Goal: Task Accomplishment & Management: Complete application form

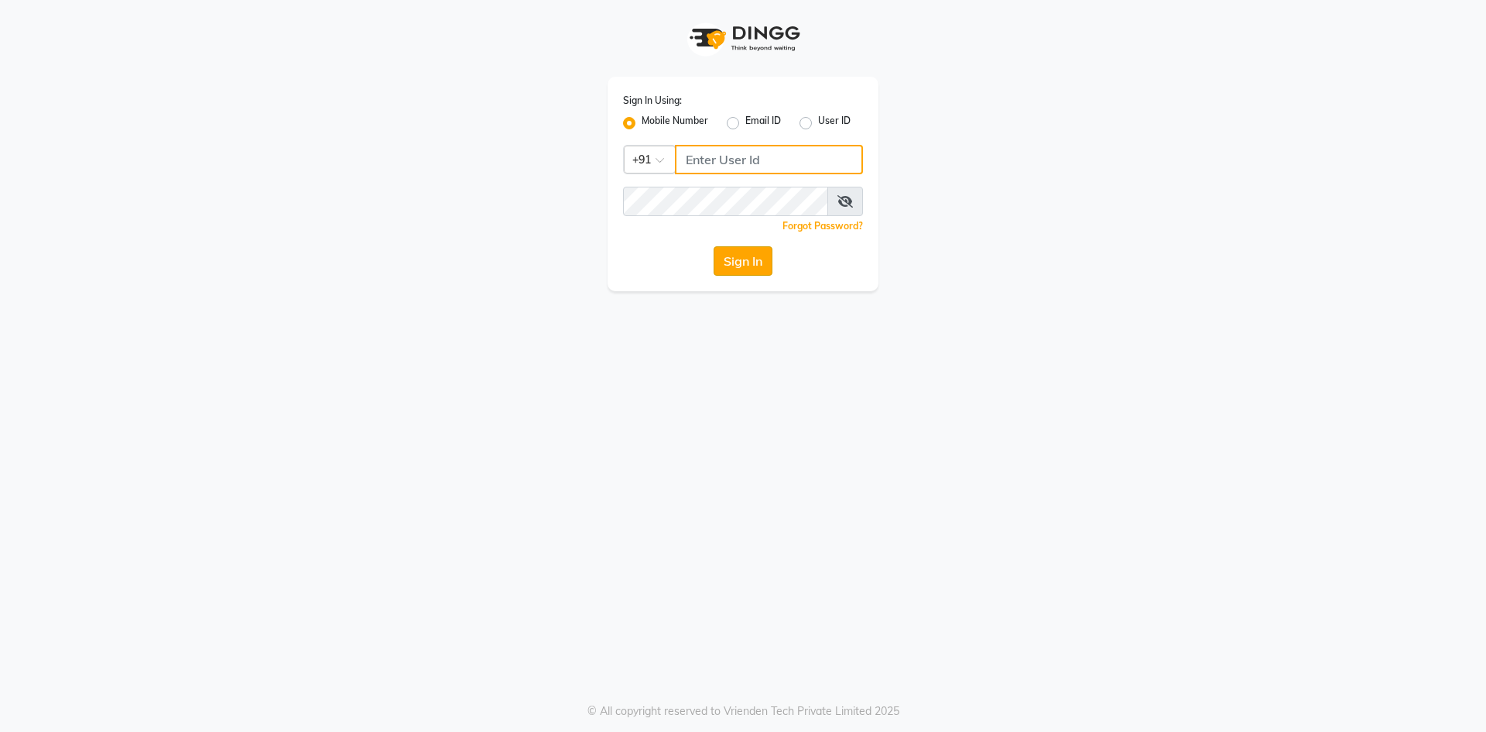
type input "9030096789"
click at [737, 268] on button "Sign In" at bounding box center [743, 260] width 59 height 29
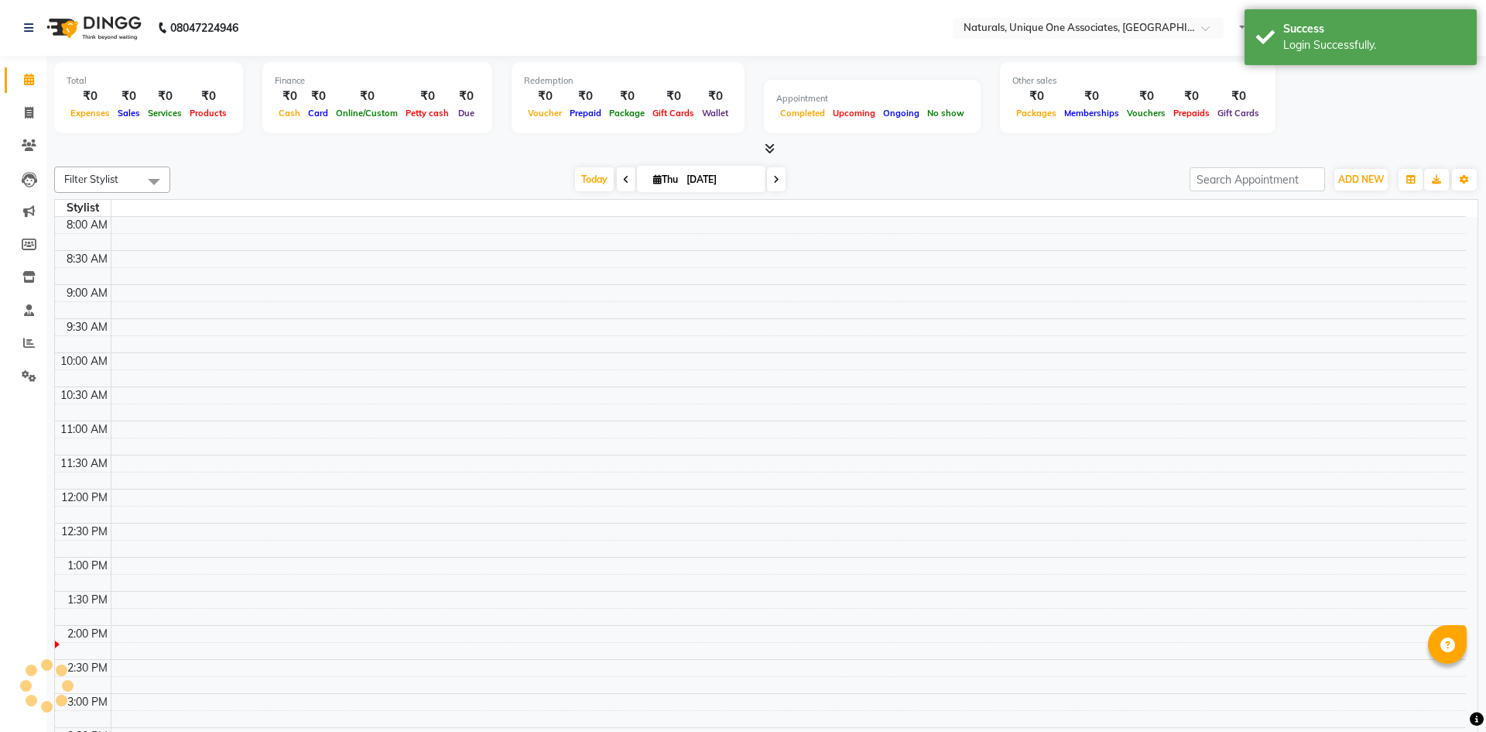
select select "en"
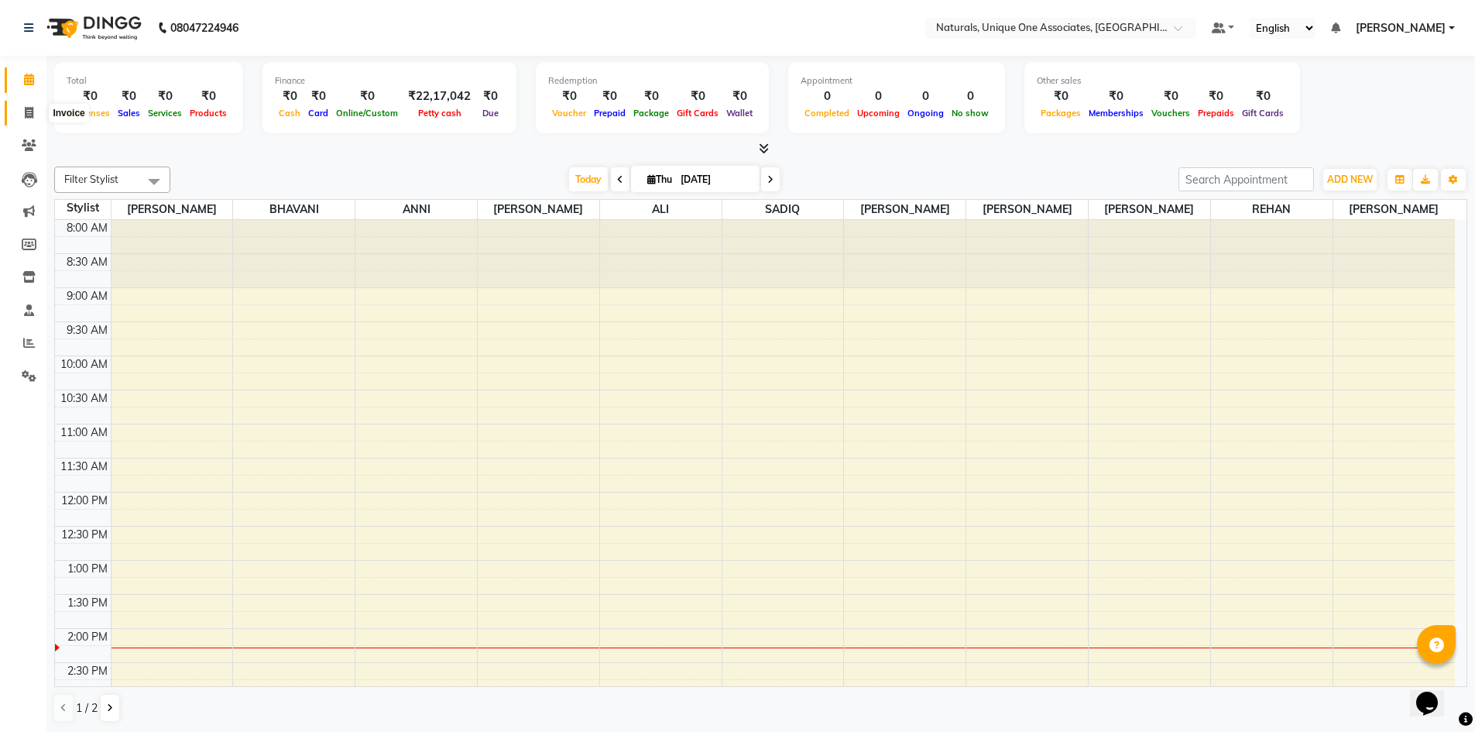
click at [30, 110] on icon at bounding box center [29, 113] width 9 height 12
select select "service"
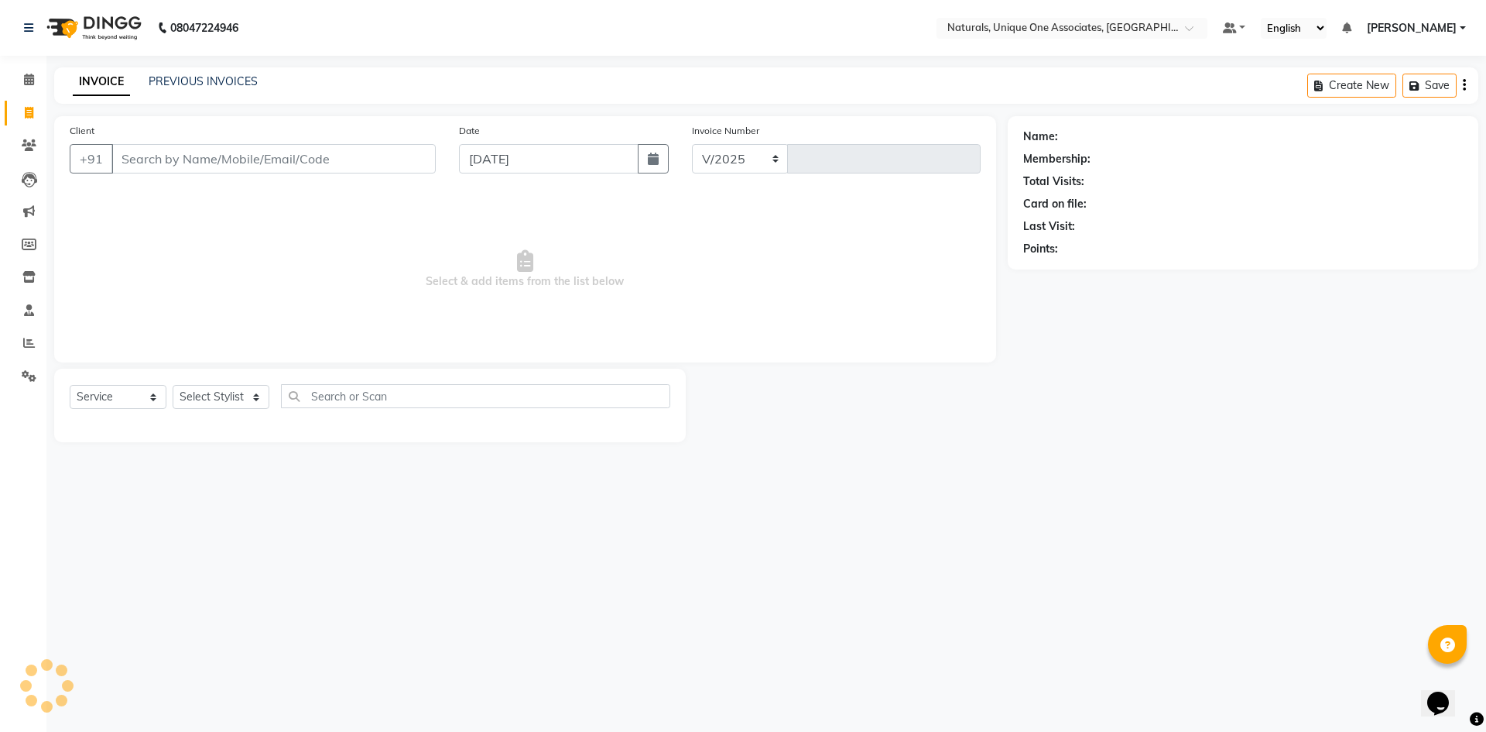
select select "5857"
type input "1905"
click at [190, 165] on input "Client" at bounding box center [273, 158] width 324 height 29
select select "membership"
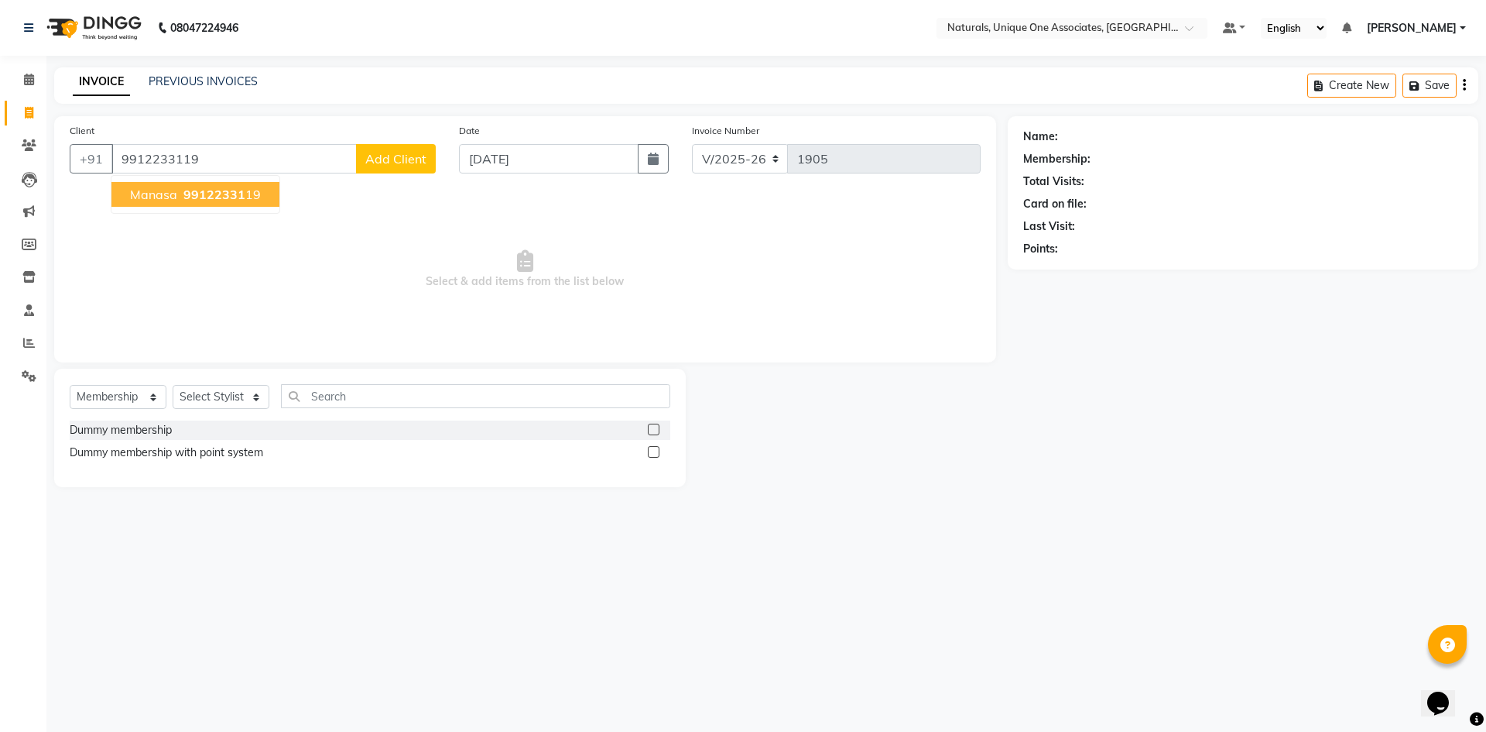
type input "9912233119"
click at [204, 195] on span "9912233119" at bounding box center [221, 194] width 77 height 15
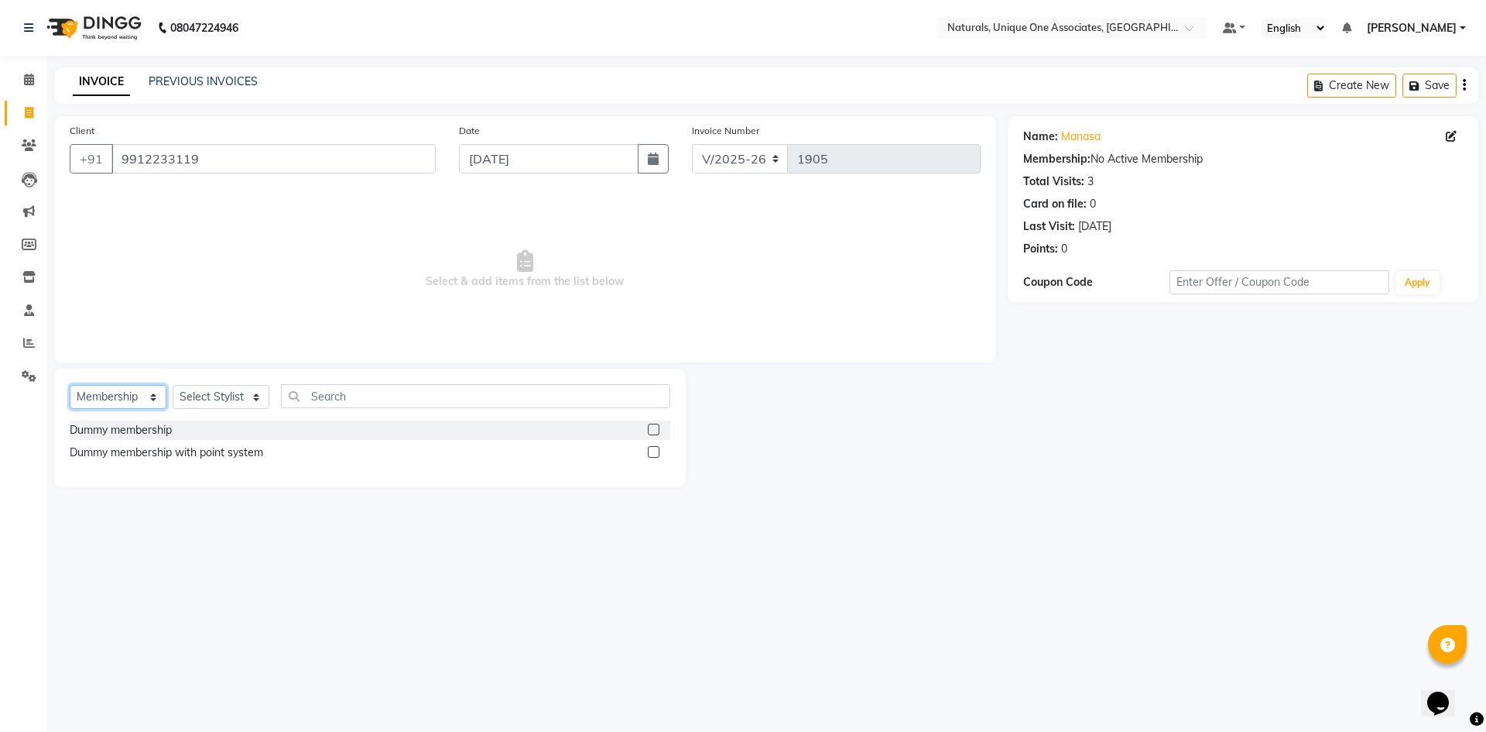
click at [121, 389] on select "Select Service Product Membership Package Voucher Prepaid Gift Card" at bounding box center [118, 397] width 97 height 24
select select "service"
click at [70, 385] on select "Select Service Product Membership Package Voucher Prepaid Gift Card" at bounding box center [118, 397] width 97 height 24
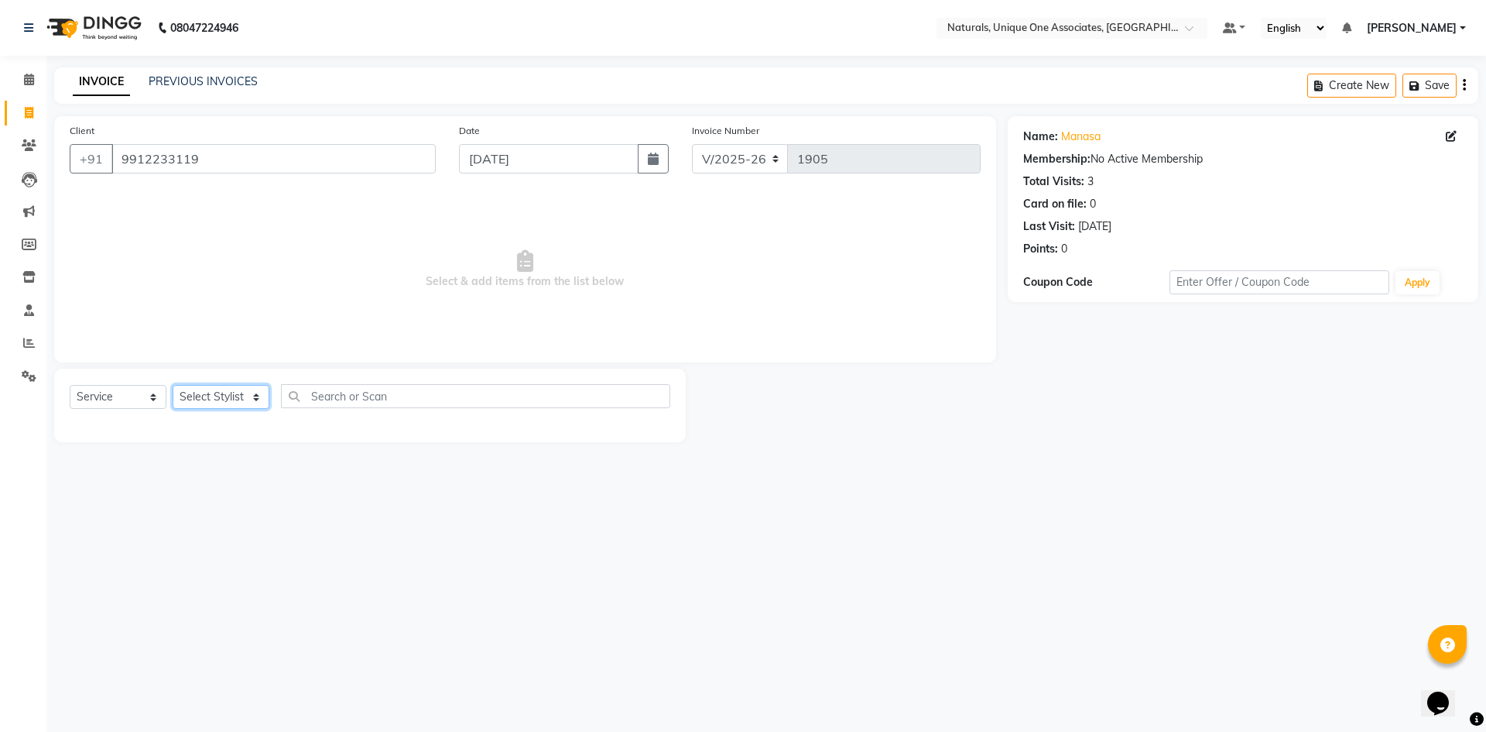
click at [201, 399] on select "Select Stylist ALI ANNI BHAVANI [PERSON_NAME] [PERSON_NAME] [PERSON_NAME] [PERS…" at bounding box center [221, 397] width 97 height 24
select select "87102"
click at [173, 385] on select "Select Stylist ALI ANNI BHAVANI [PERSON_NAME] [PERSON_NAME] [PERSON_NAME] [PERS…" at bounding box center [221, 397] width 97 height 24
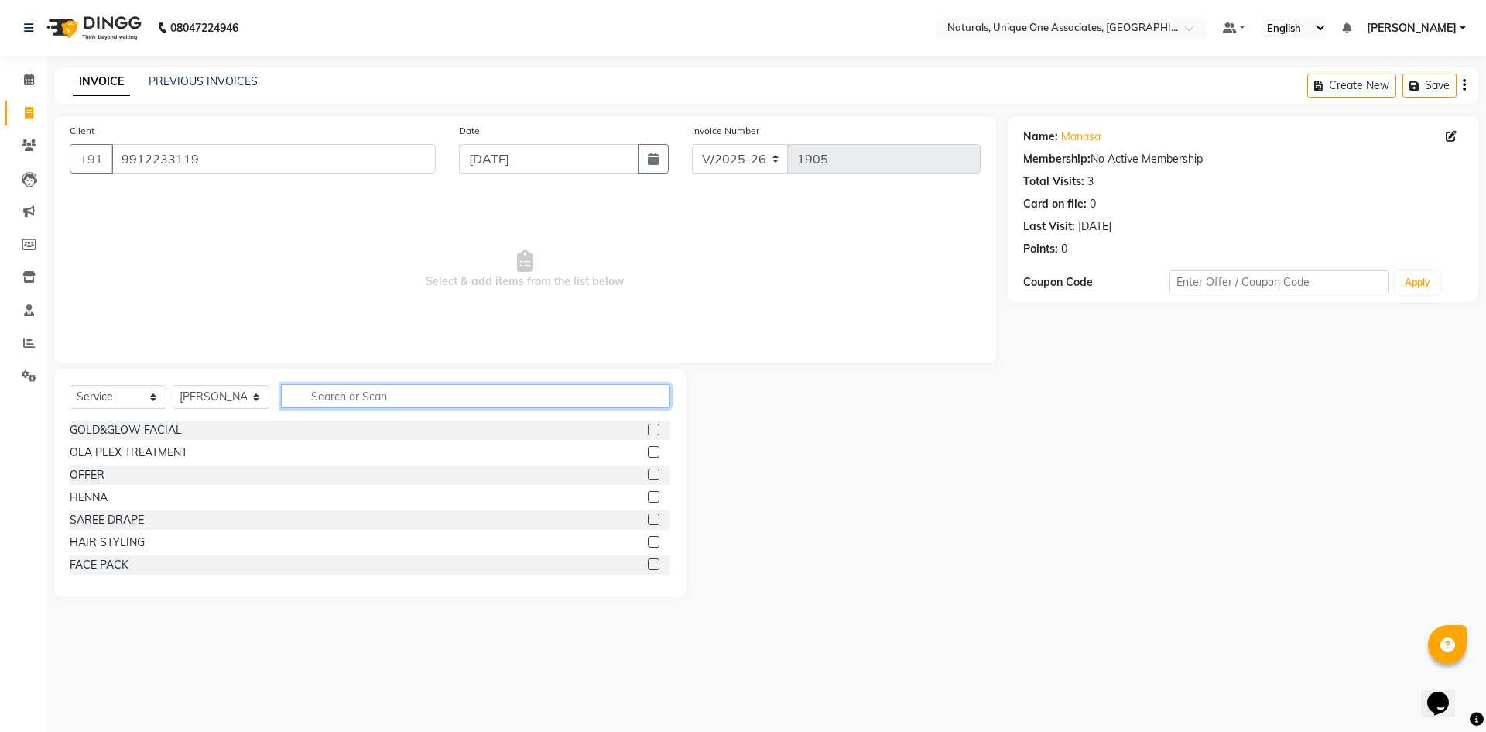
click at [350, 396] on input "text" at bounding box center [475, 396] width 389 height 24
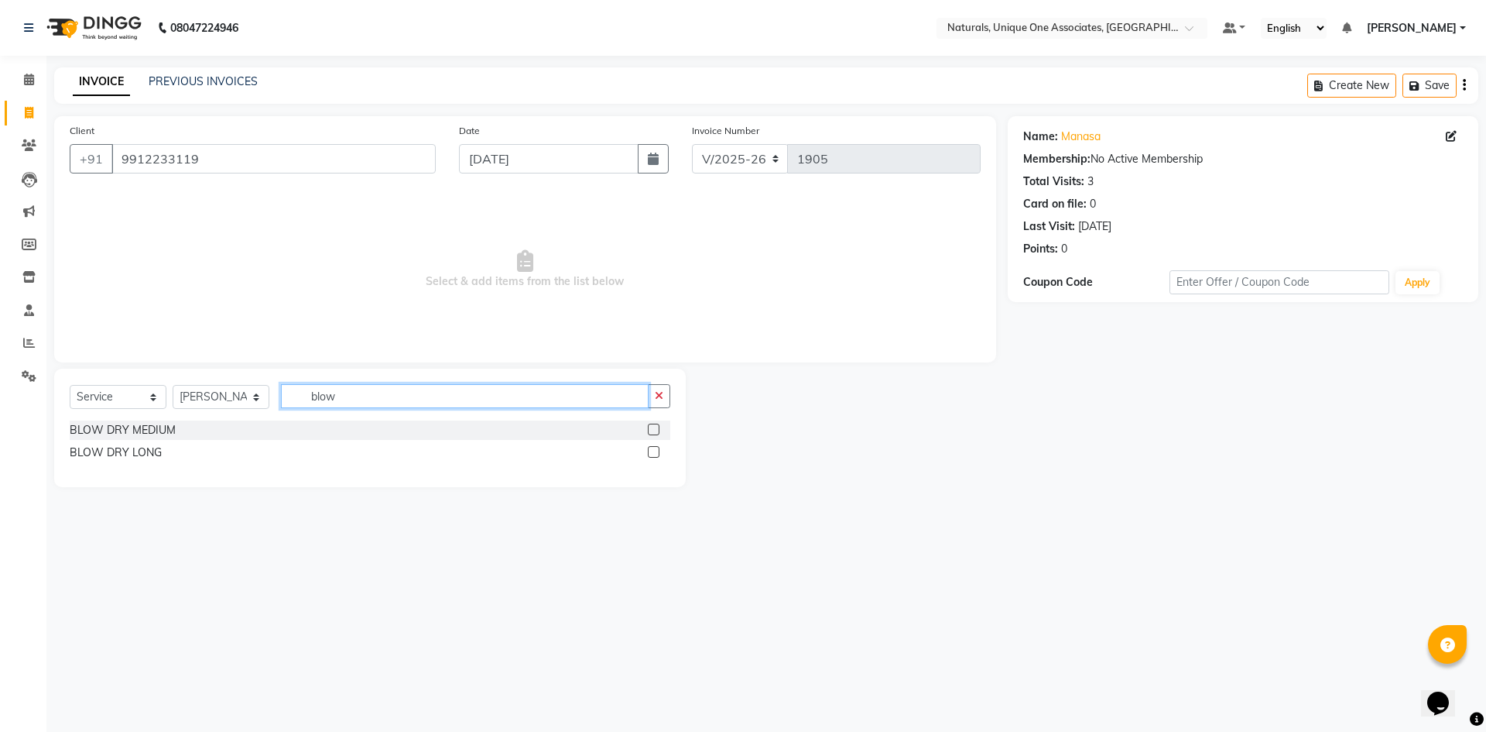
type input "blow"
click at [649, 430] on label at bounding box center [654, 429] width 12 height 12
click at [649, 430] on input "checkbox" at bounding box center [653, 430] width 10 height 10
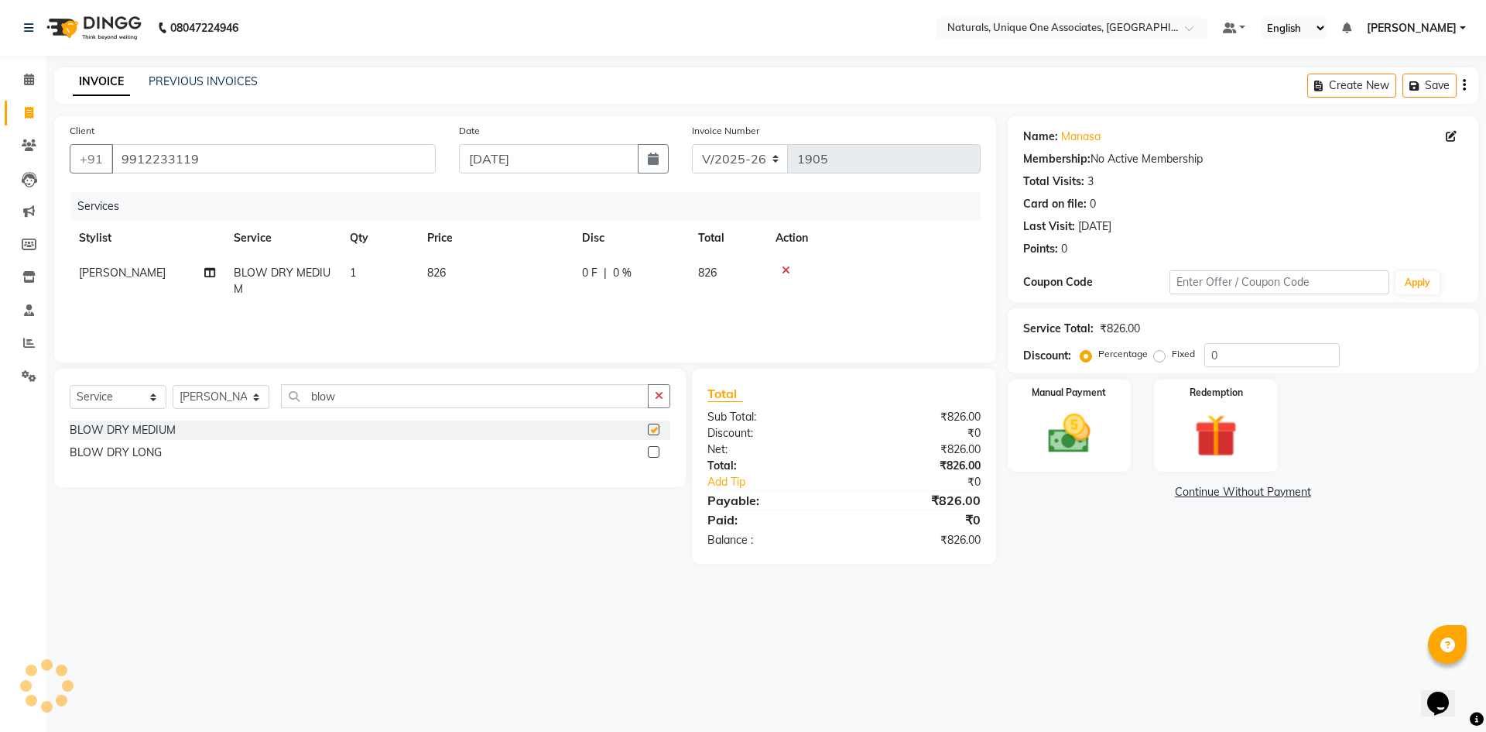
checkbox input "false"
click at [571, 214] on div "Services" at bounding box center [531, 206] width 921 height 29
click at [509, 284] on td "826" at bounding box center [495, 280] width 155 height 51
select select "87102"
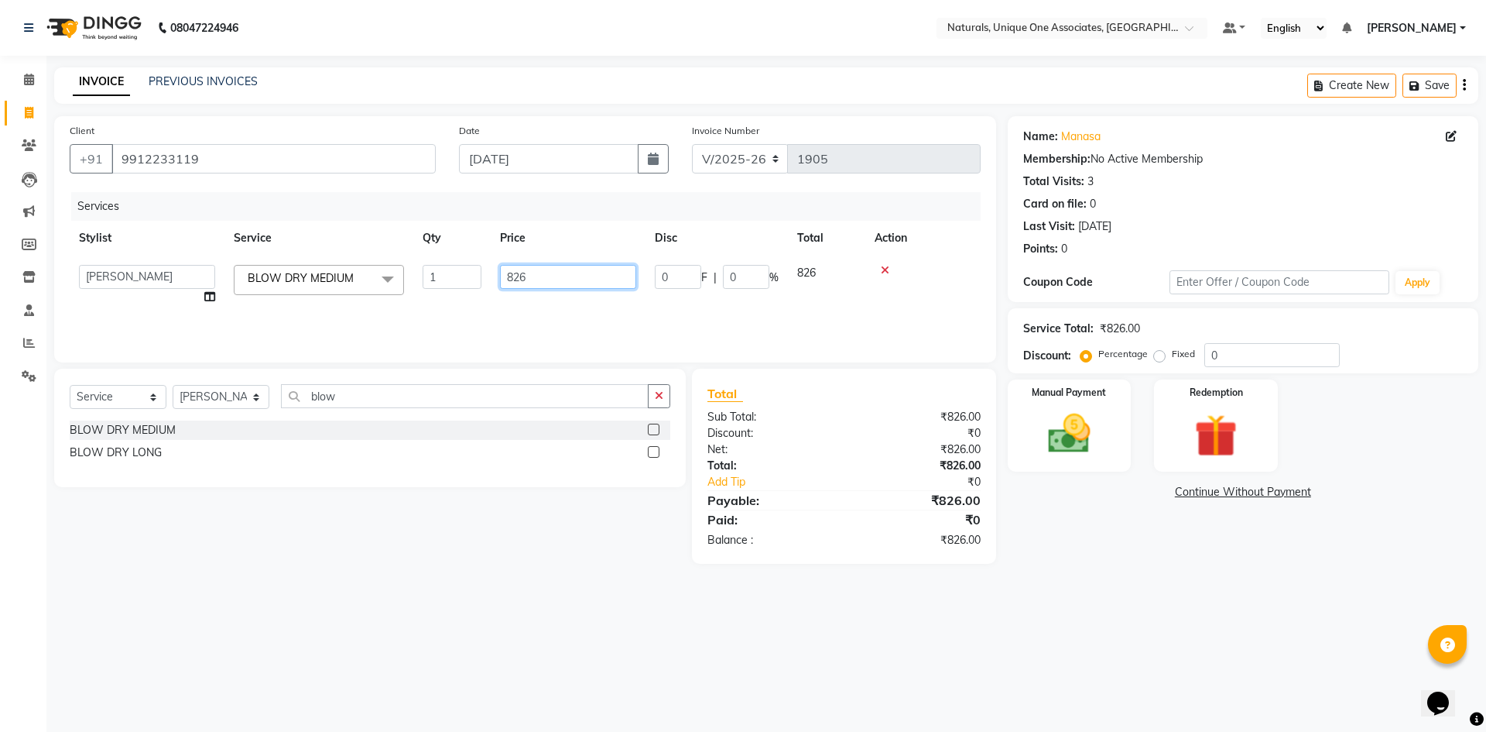
drag, startPoint x: 444, startPoint y: 295, endPoint x: 402, endPoint y: 303, distance: 43.4
click at [402, 303] on tr "ALI ANNI BHAVANI [PERSON_NAME] [PERSON_NAME] [PERSON_NAME] [PERSON_NAME] VISHAL…" at bounding box center [525, 284] width 911 height 59
type input "944"
click at [1082, 559] on div "Name: Manasa Membership: No Active Membership Total Visits: 3 Card on file: 0 L…" at bounding box center [1249, 339] width 482 height 447
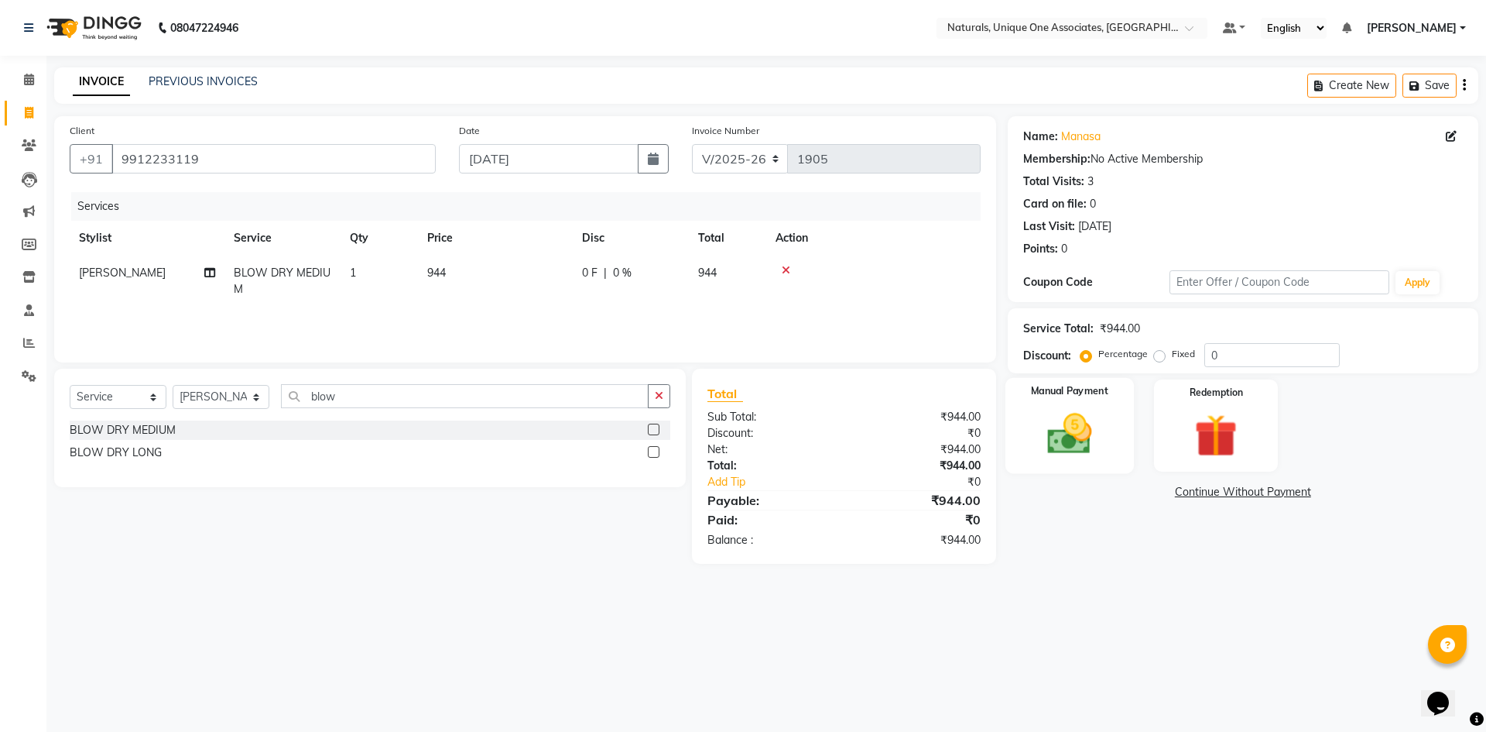
click at [1087, 447] on img at bounding box center [1070, 433] width 72 height 51
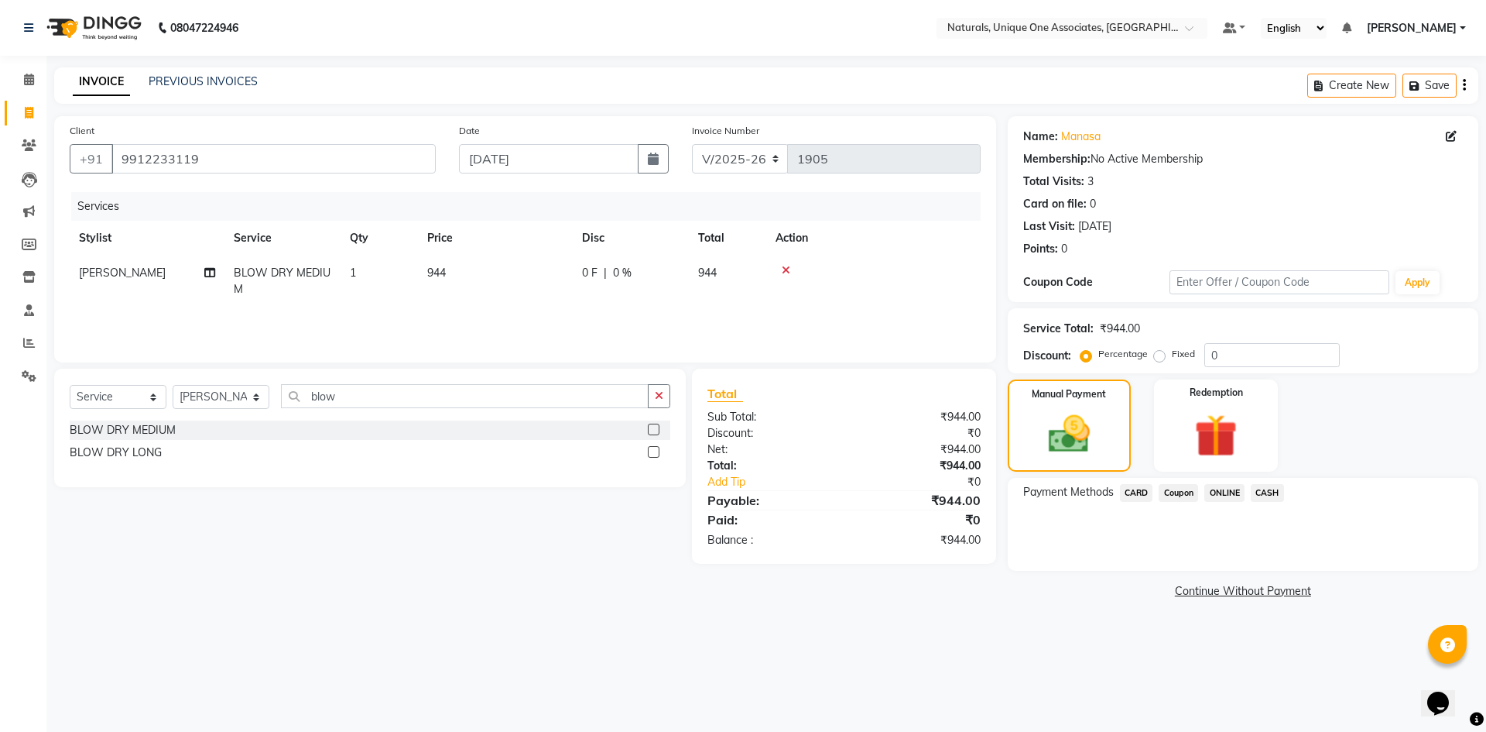
click at [1218, 490] on span "ONLINE" at bounding box center [1225, 493] width 40 height 18
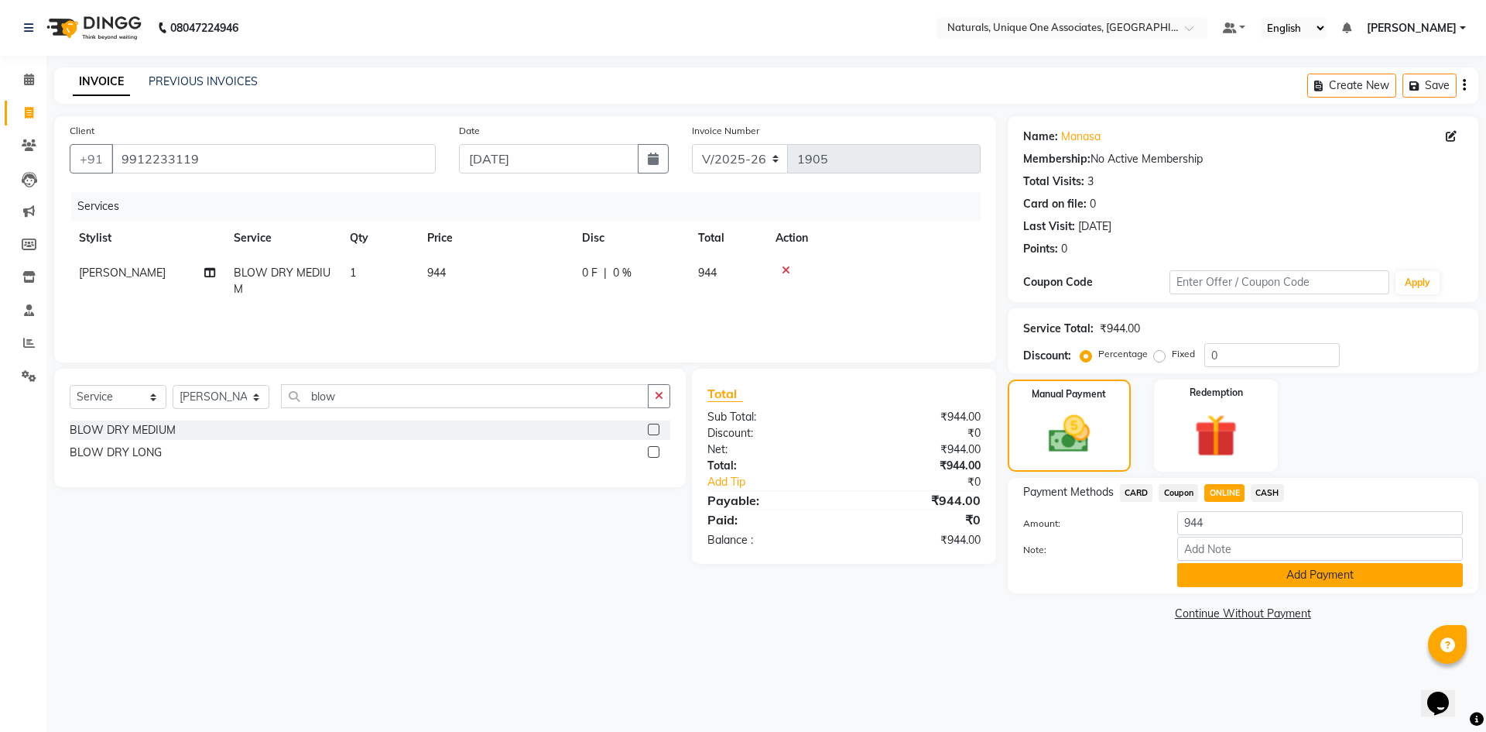
click at [1235, 571] on button "Add Payment" at bounding box center [1321, 575] width 286 height 24
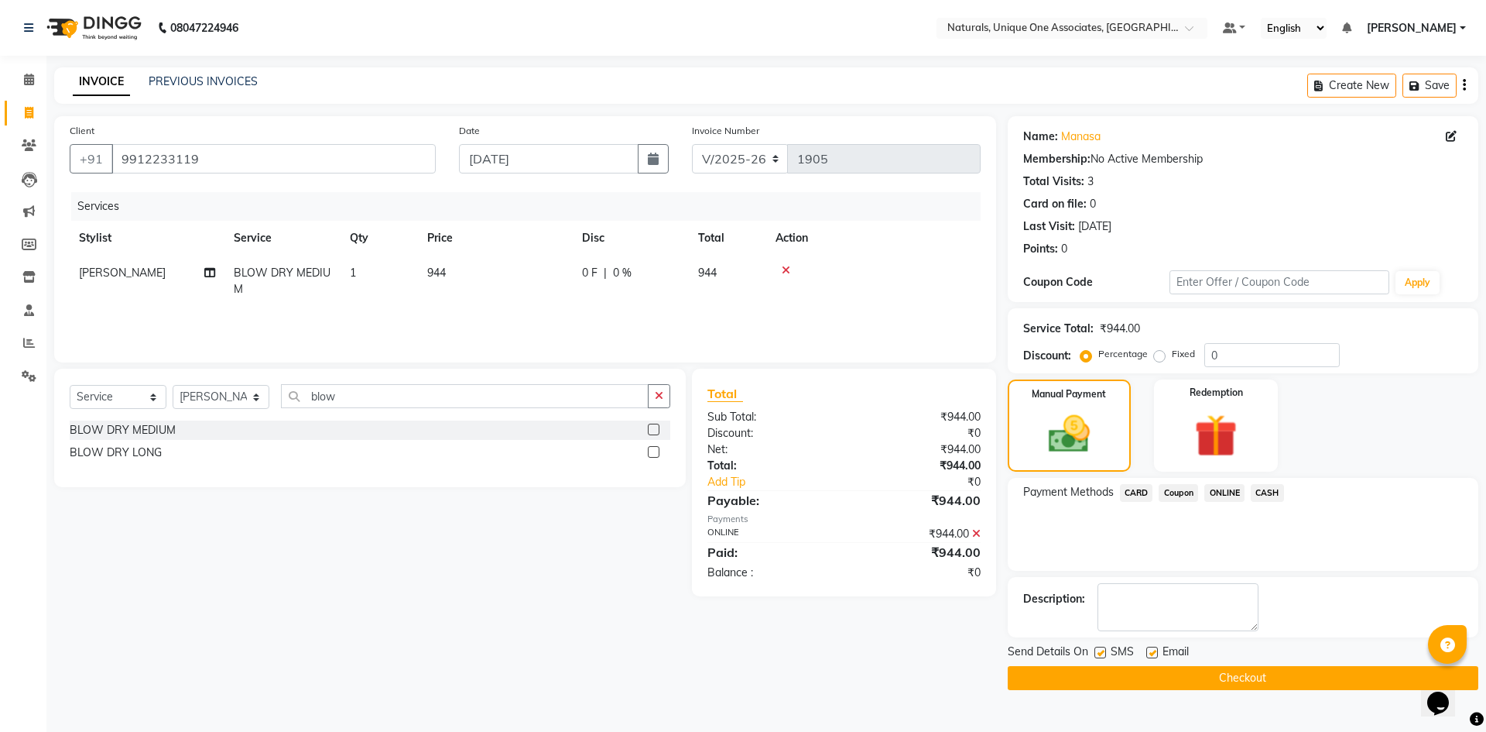
click at [1212, 667] on button "Checkout" at bounding box center [1243, 678] width 471 height 24
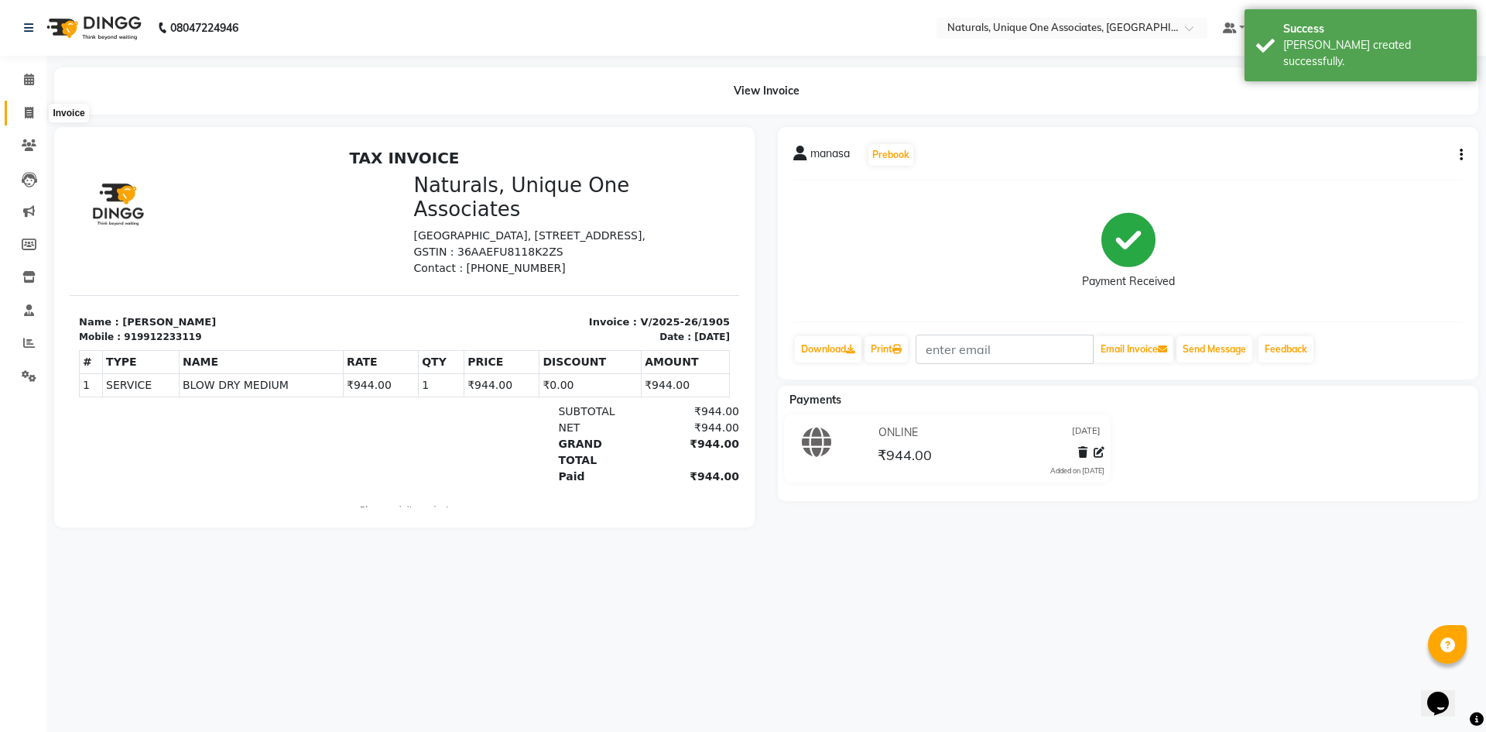
click at [29, 111] on icon at bounding box center [29, 113] width 9 height 12
select select "service"
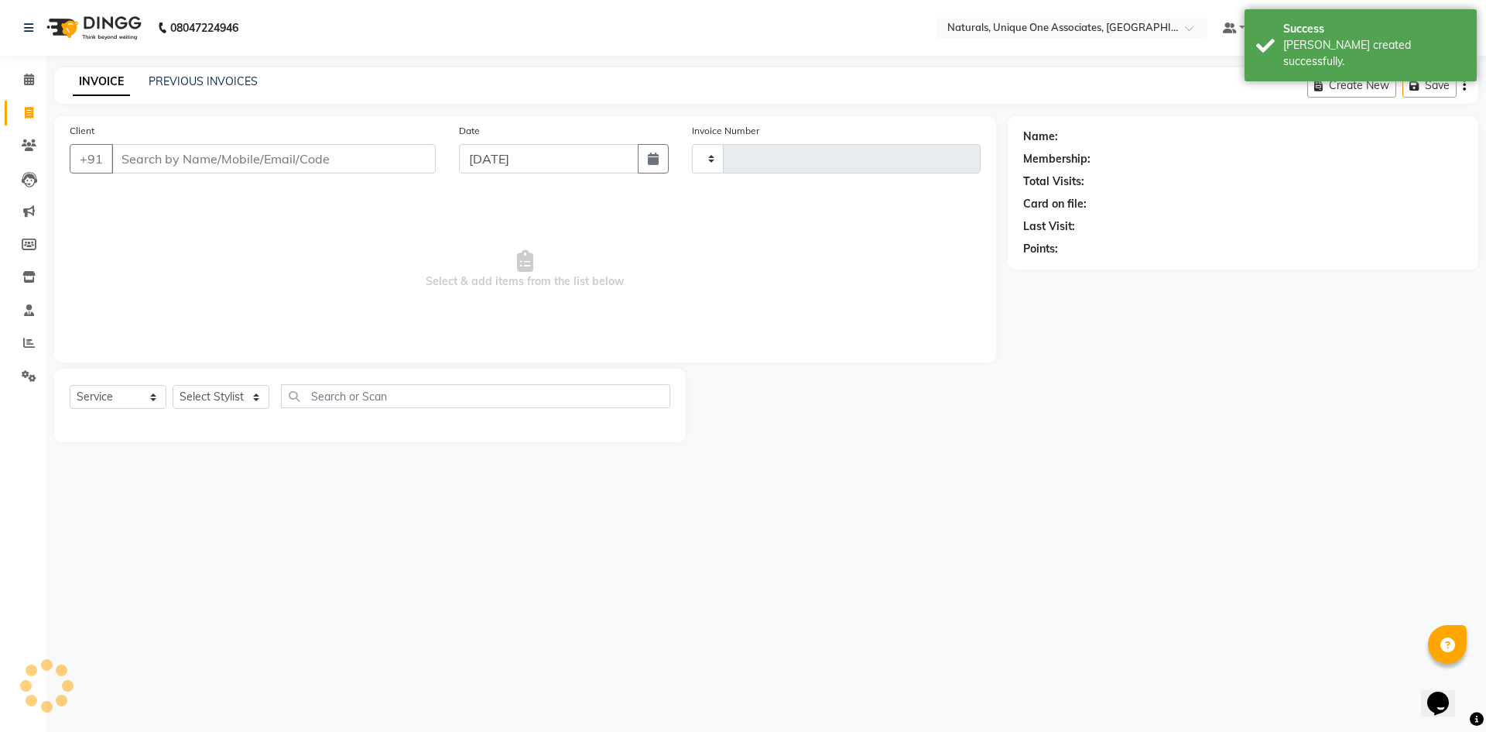
type input "1906"
select select "5857"
click at [182, 163] on input "Client" at bounding box center [273, 158] width 324 height 29
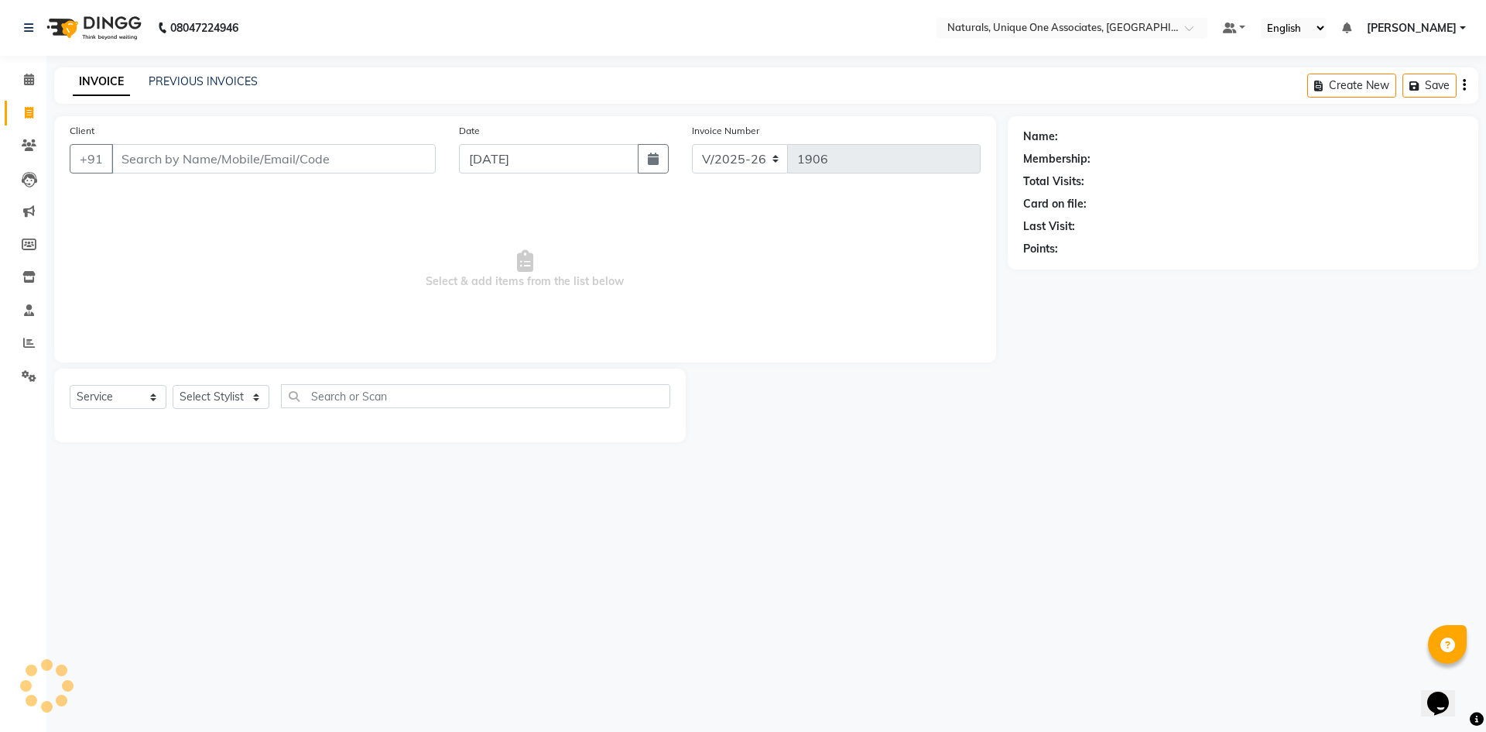
select select "membership"
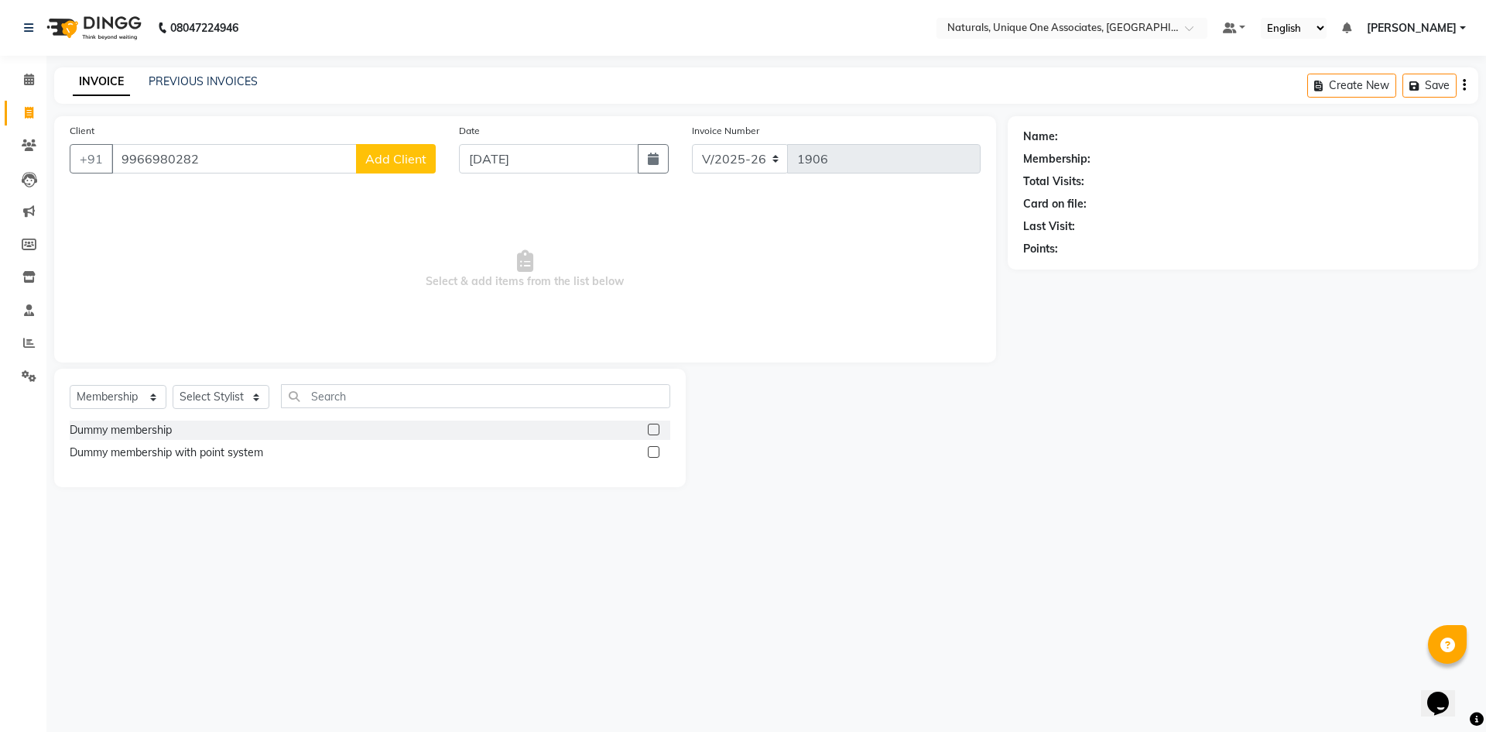
type input "9966980282"
click at [394, 167] on button "Add Client" at bounding box center [396, 158] width 80 height 29
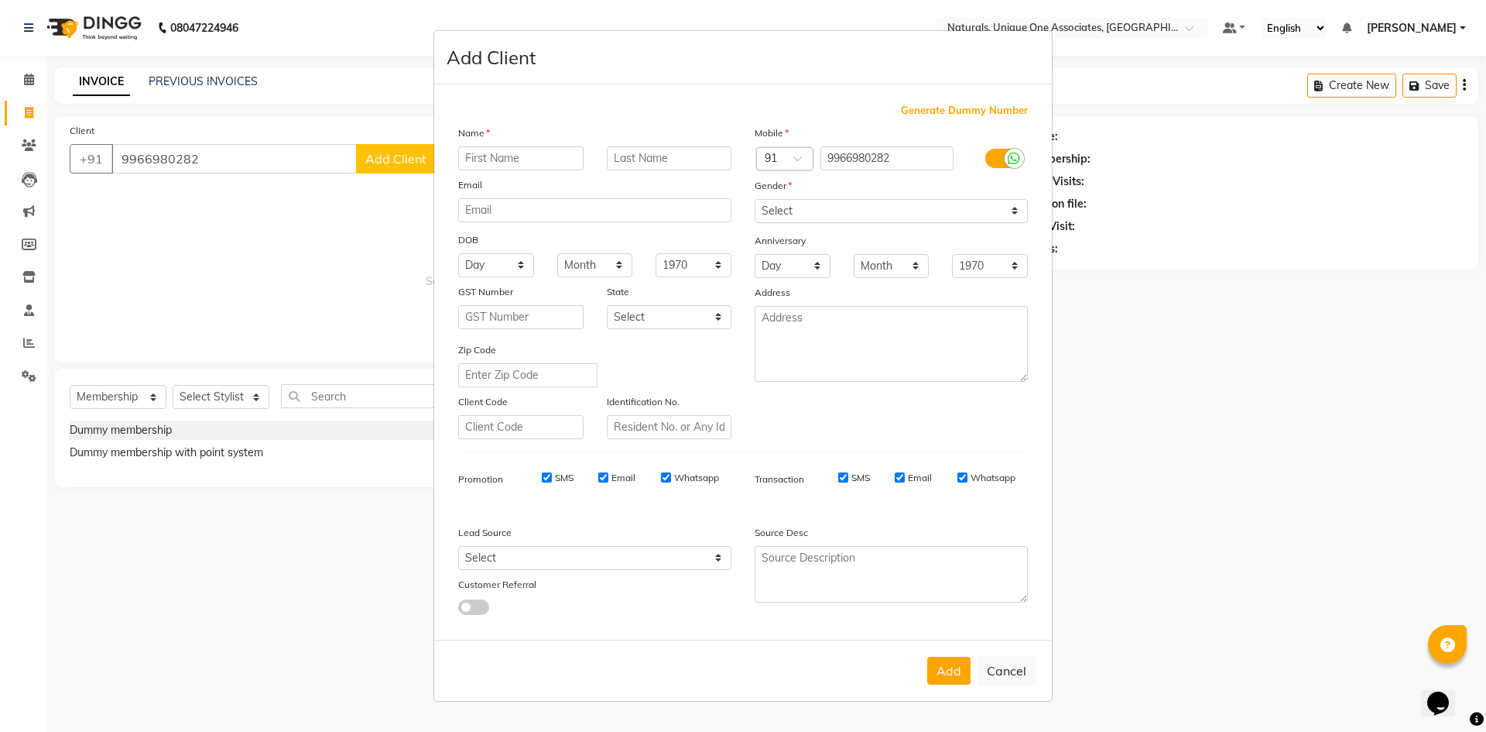
click at [513, 164] on input "text" at bounding box center [520, 158] width 125 height 24
type input "MIHIRA"
click at [896, 218] on select "Select [DEMOGRAPHIC_DATA] [DEMOGRAPHIC_DATA] Other Prefer Not To Say" at bounding box center [891, 211] width 273 height 24
select select "[DEMOGRAPHIC_DATA]"
click at [755, 199] on select "Select [DEMOGRAPHIC_DATA] [DEMOGRAPHIC_DATA] Other Prefer Not To Say" at bounding box center [891, 211] width 273 height 24
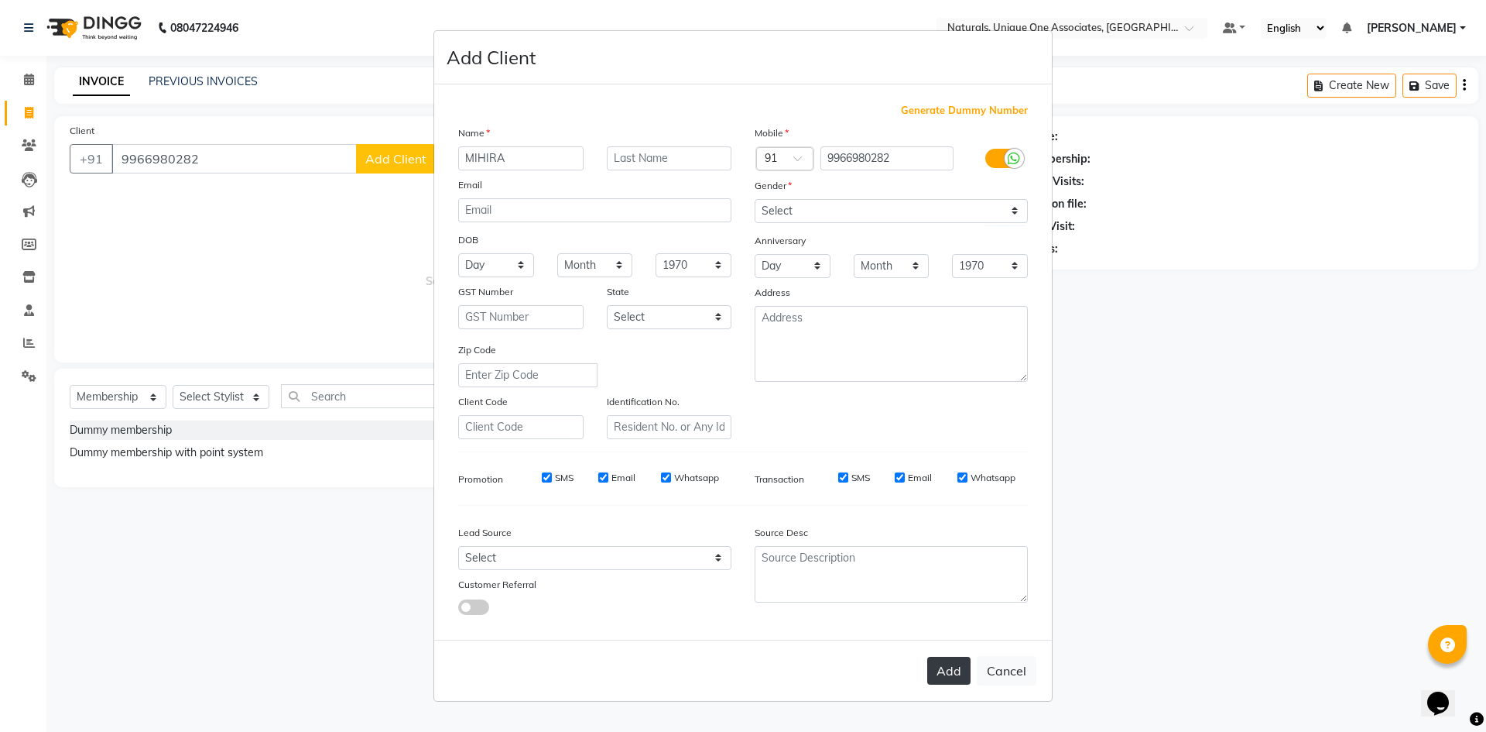
click at [955, 659] on button "Add" at bounding box center [948, 671] width 43 height 28
select select
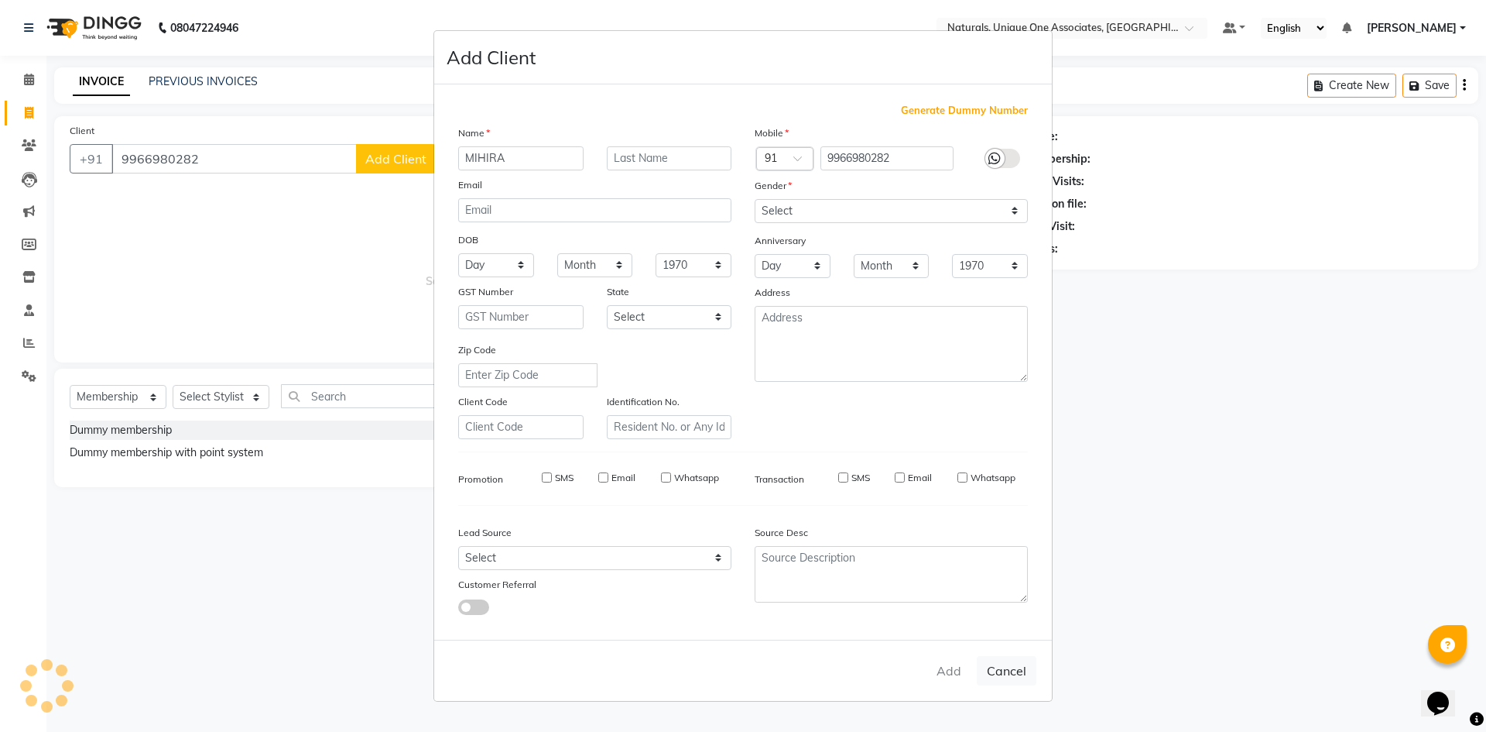
select select
checkbox input "false"
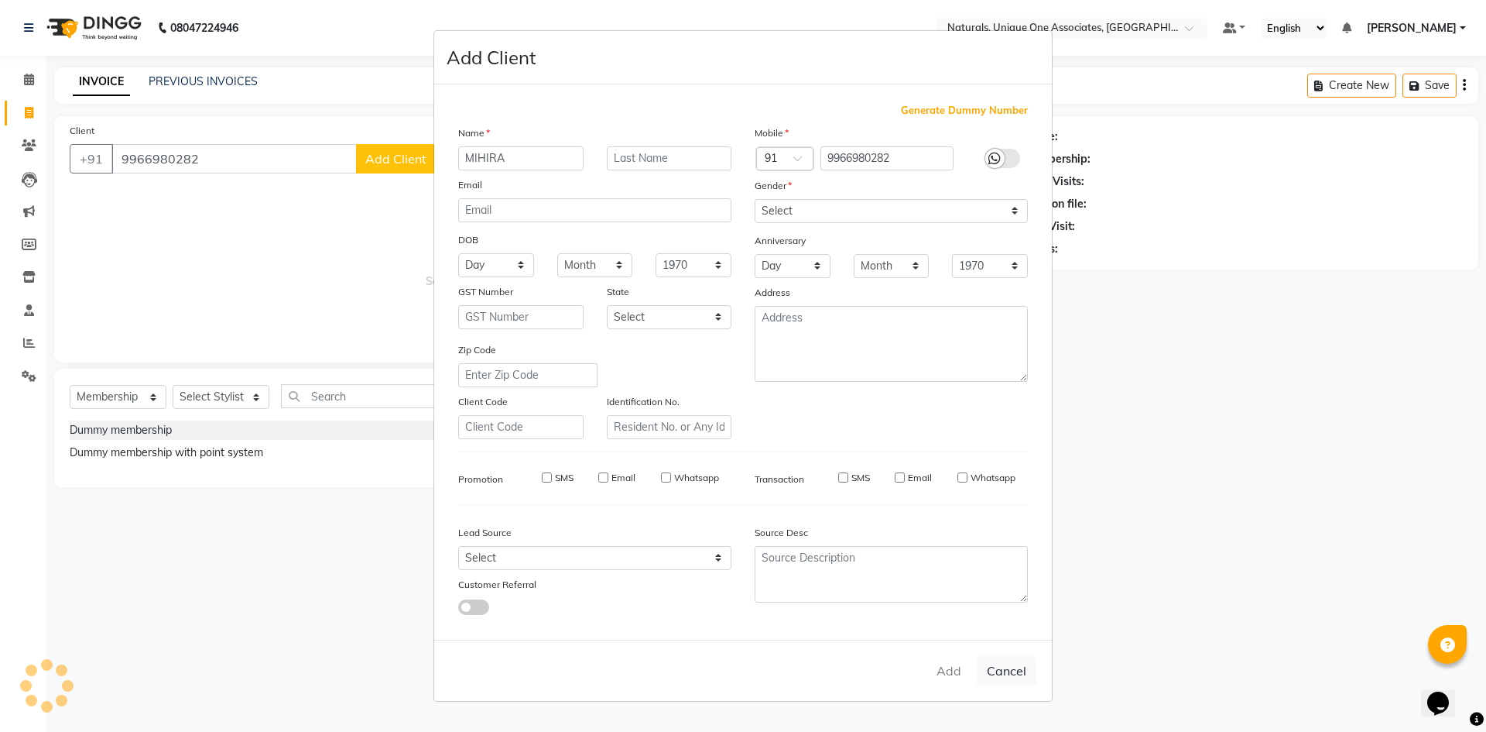
checkbox input "false"
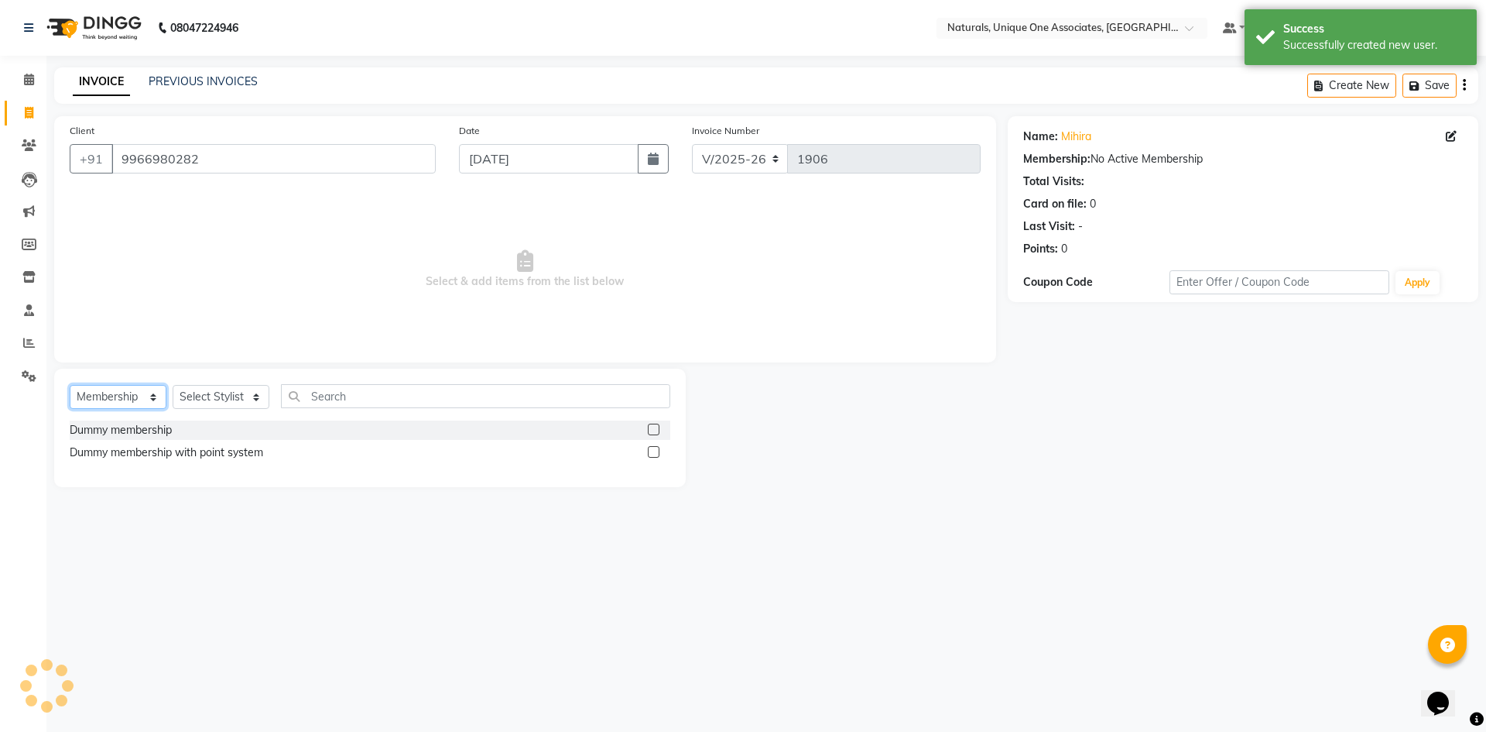
click at [130, 398] on select "Select Service Product Membership Package Voucher Prepaid Gift Card" at bounding box center [118, 397] width 97 height 24
select select "service"
click at [70, 385] on select "Select Service Product Membership Package Voucher Prepaid Gift Card" at bounding box center [118, 397] width 97 height 24
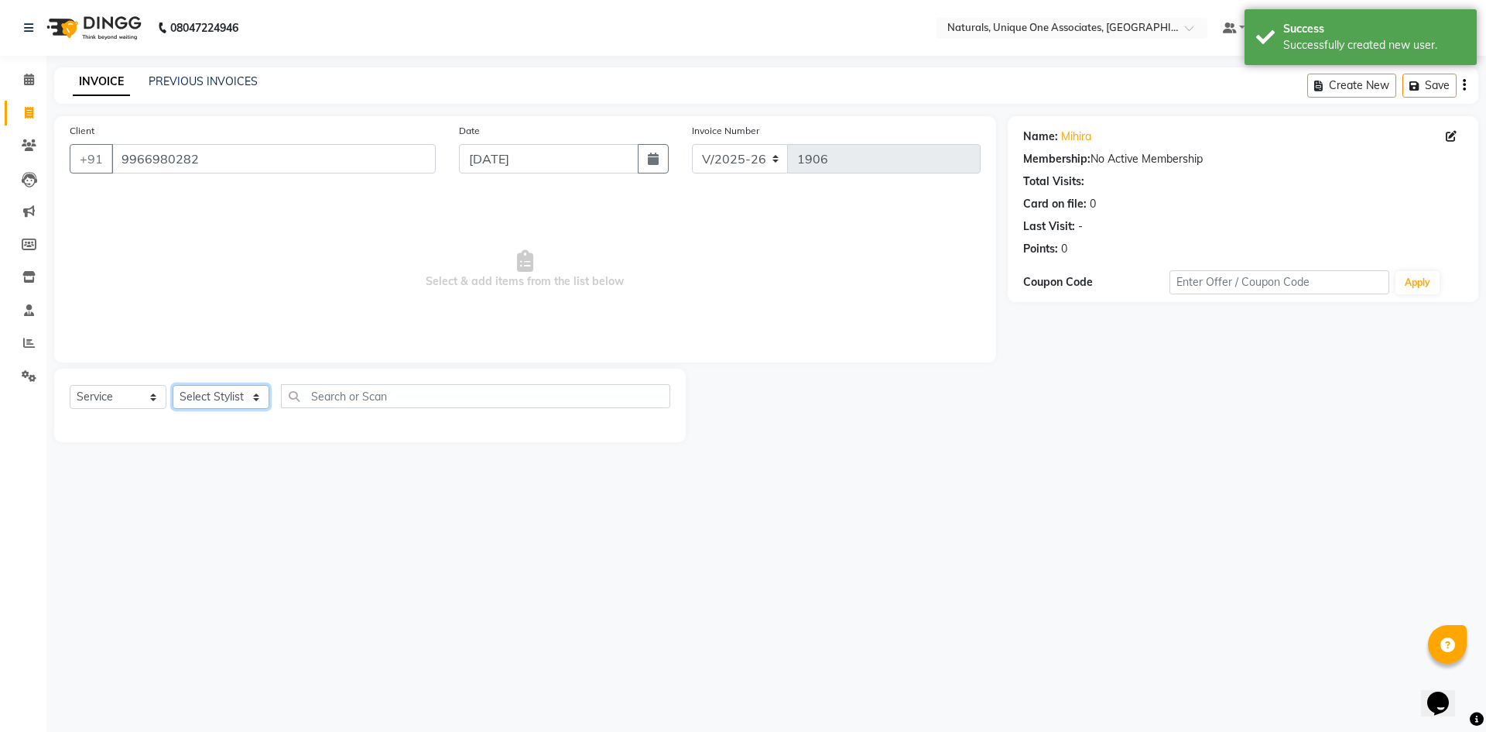
click at [204, 397] on select "Select Stylist ALI ANNI BHAVANI [PERSON_NAME] [PERSON_NAME] [PERSON_NAME] [PERS…" at bounding box center [221, 397] width 97 height 24
select select "47758"
click at [173, 385] on select "Select Stylist ALI ANNI BHAVANI [PERSON_NAME] [PERSON_NAME] [PERSON_NAME] [PERS…" at bounding box center [221, 397] width 97 height 24
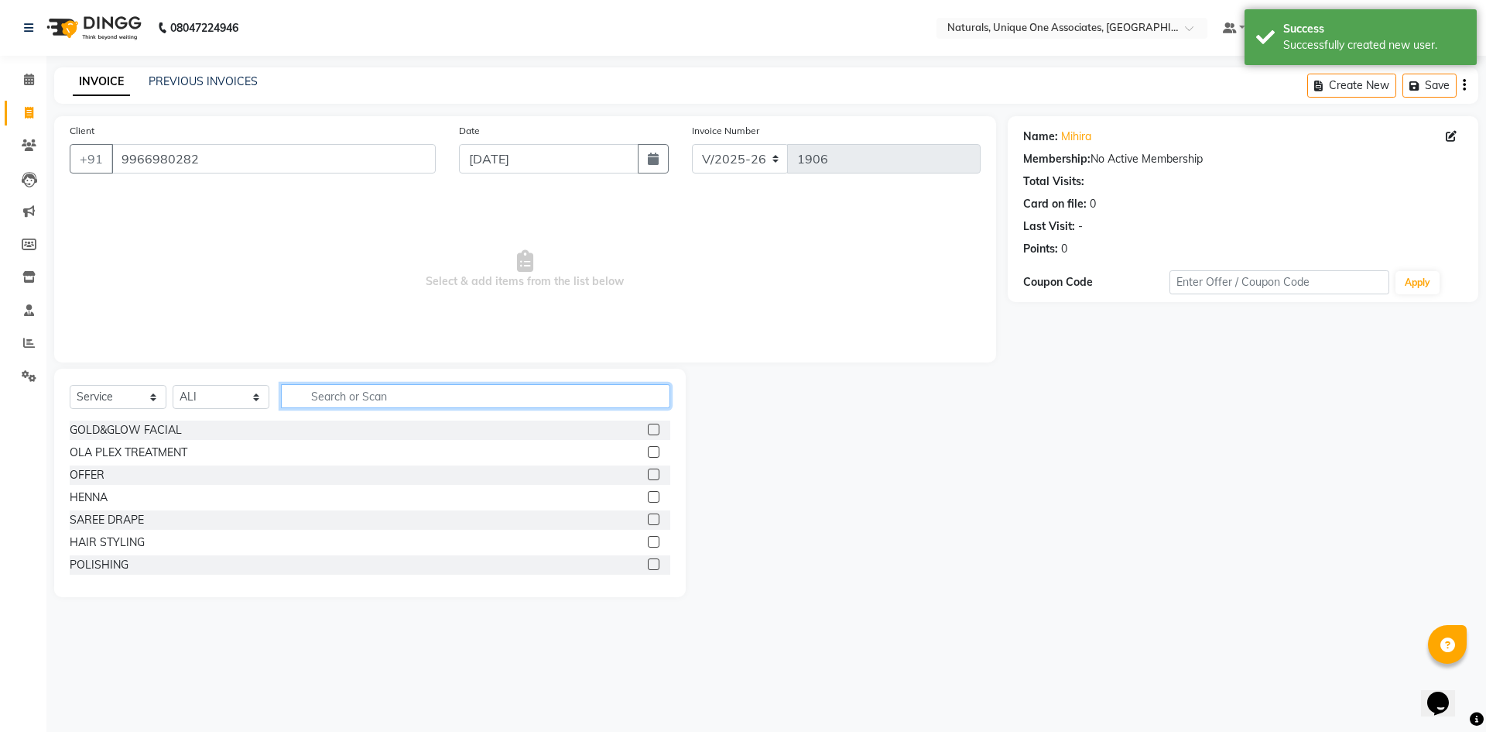
click at [336, 396] on input "text" at bounding box center [475, 396] width 389 height 24
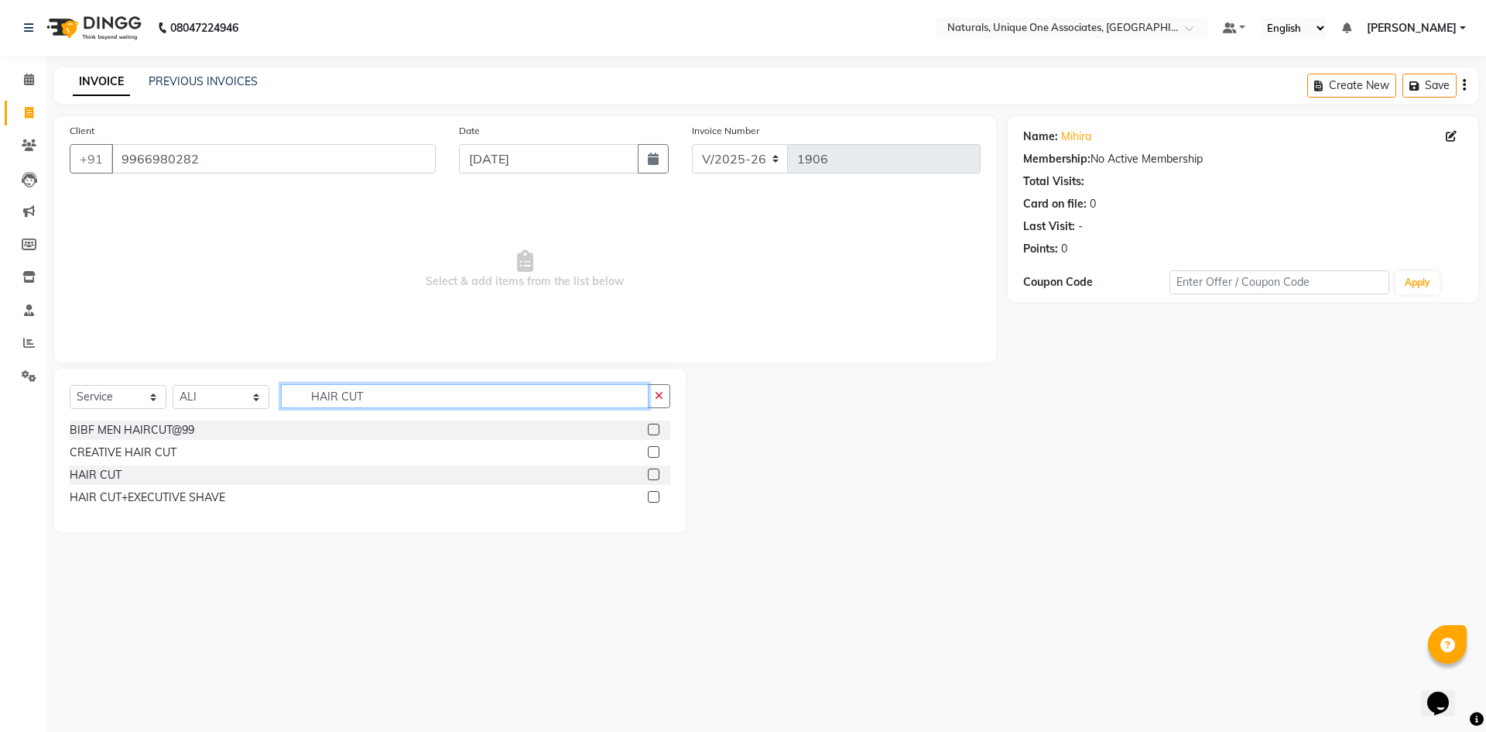
type input "HAIR CUT"
click at [654, 468] on label at bounding box center [654, 474] width 12 height 12
click at [654, 470] on input "checkbox" at bounding box center [653, 475] width 10 height 10
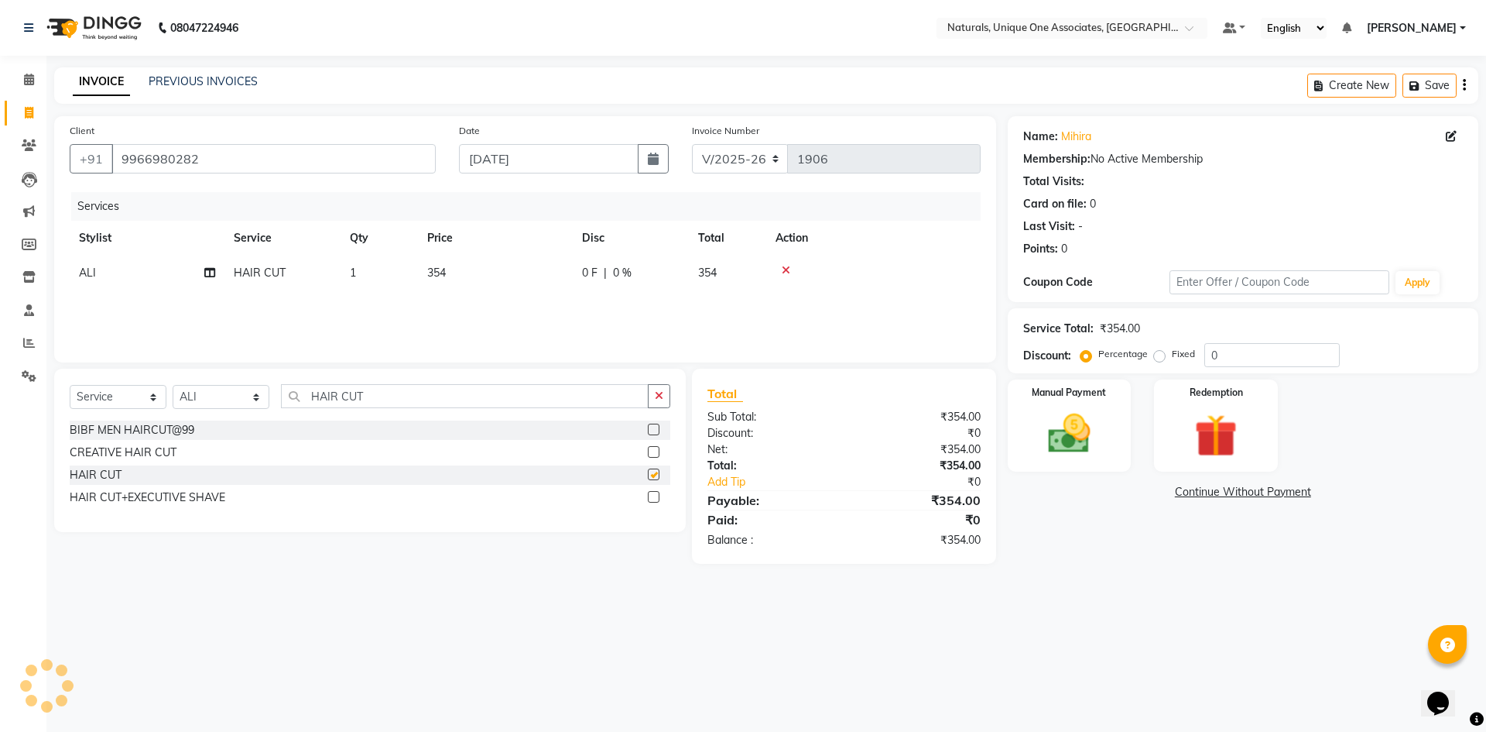
checkbox input "false"
drag, startPoint x: 451, startPoint y: 393, endPoint x: 286, endPoint y: 379, distance: 165.5
click at [286, 379] on div "Select Service Product Membership Package Voucher Prepaid Gift Card Select Styl…" at bounding box center [370, 450] width 632 height 163
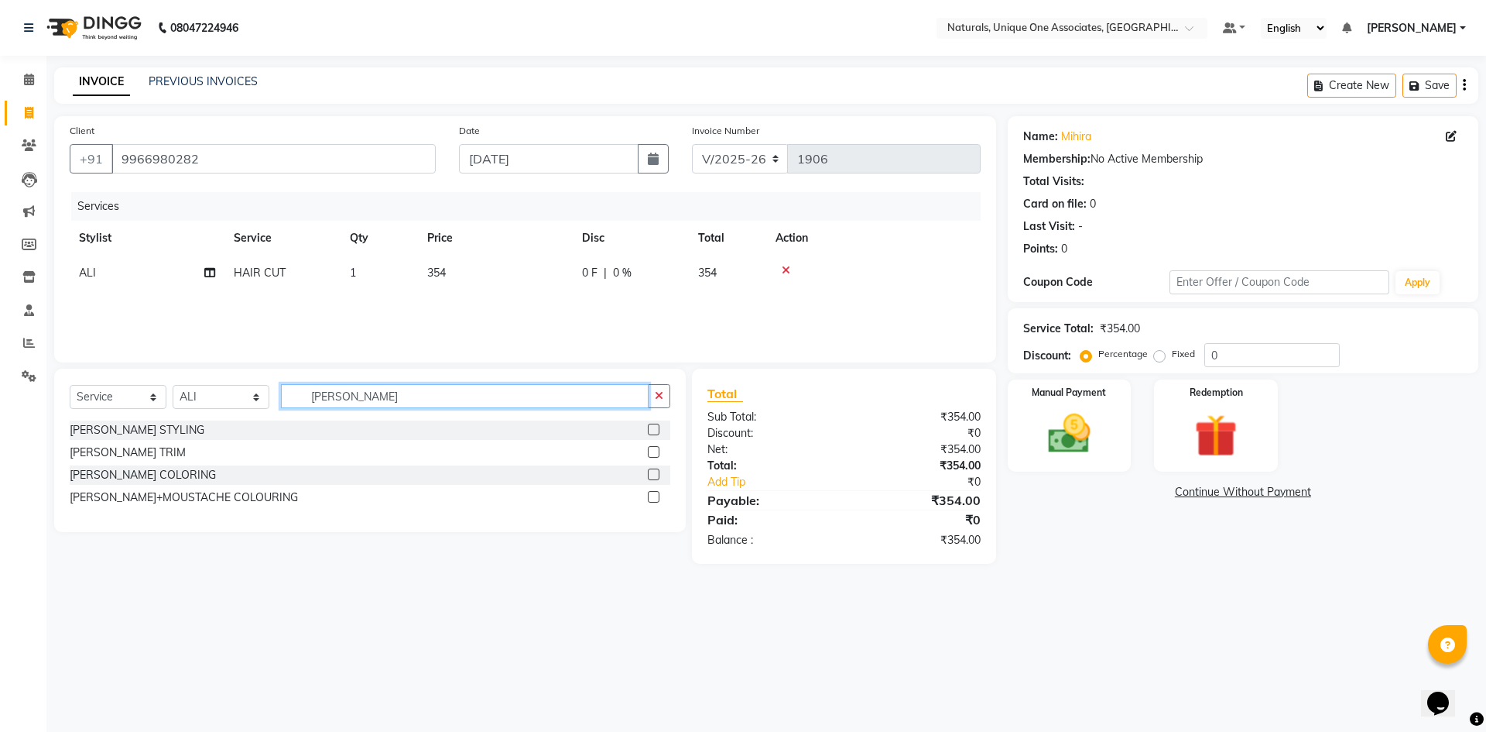
type input "[PERSON_NAME]"
click at [650, 426] on label at bounding box center [654, 429] width 12 height 12
click at [650, 426] on input "checkbox" at bounding box center [653, 430] width 10 height 10
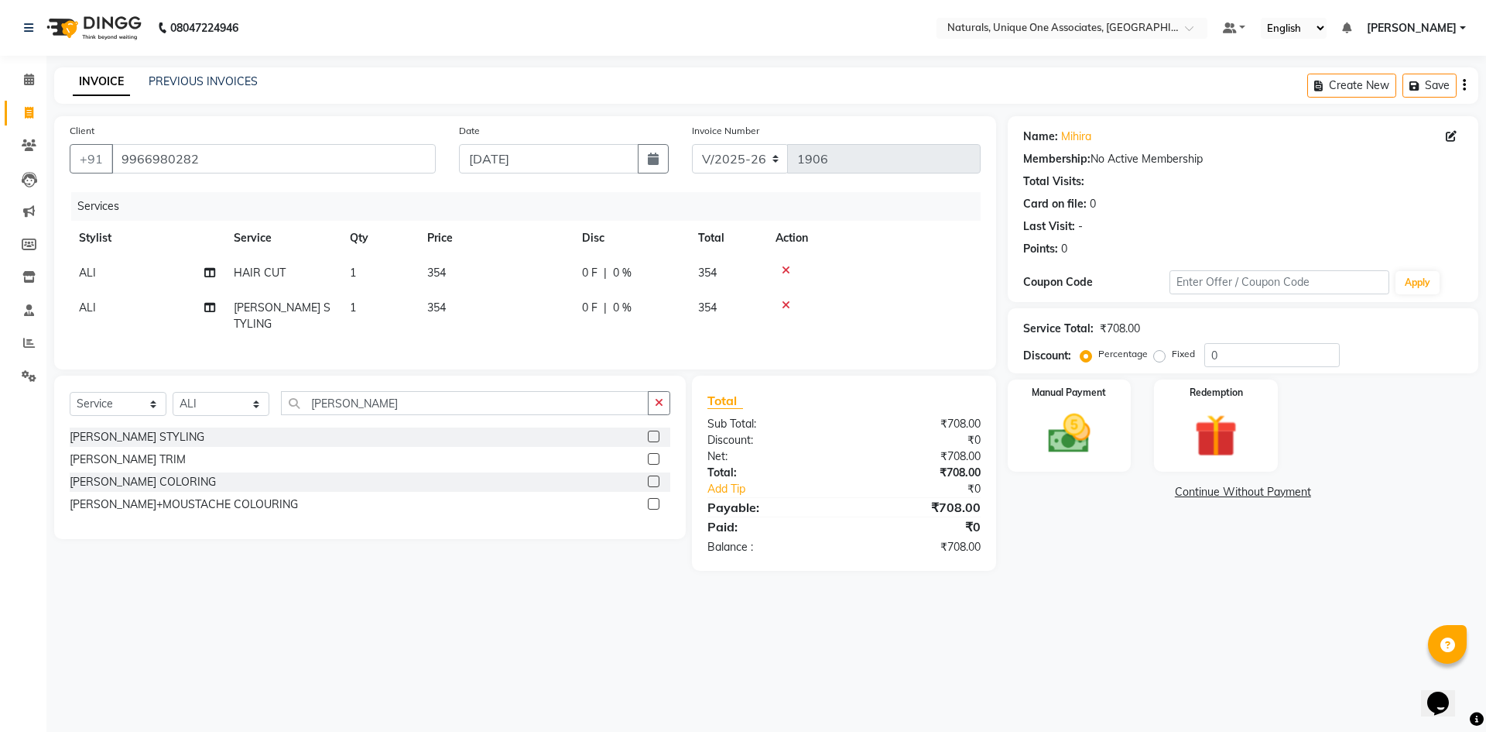
click at [653, 430] on label at bounding box center [654, 436] width 12 height 12
click at [653, 432] on input "checkbox" at bounding box center [653, 437] width 10 height 10
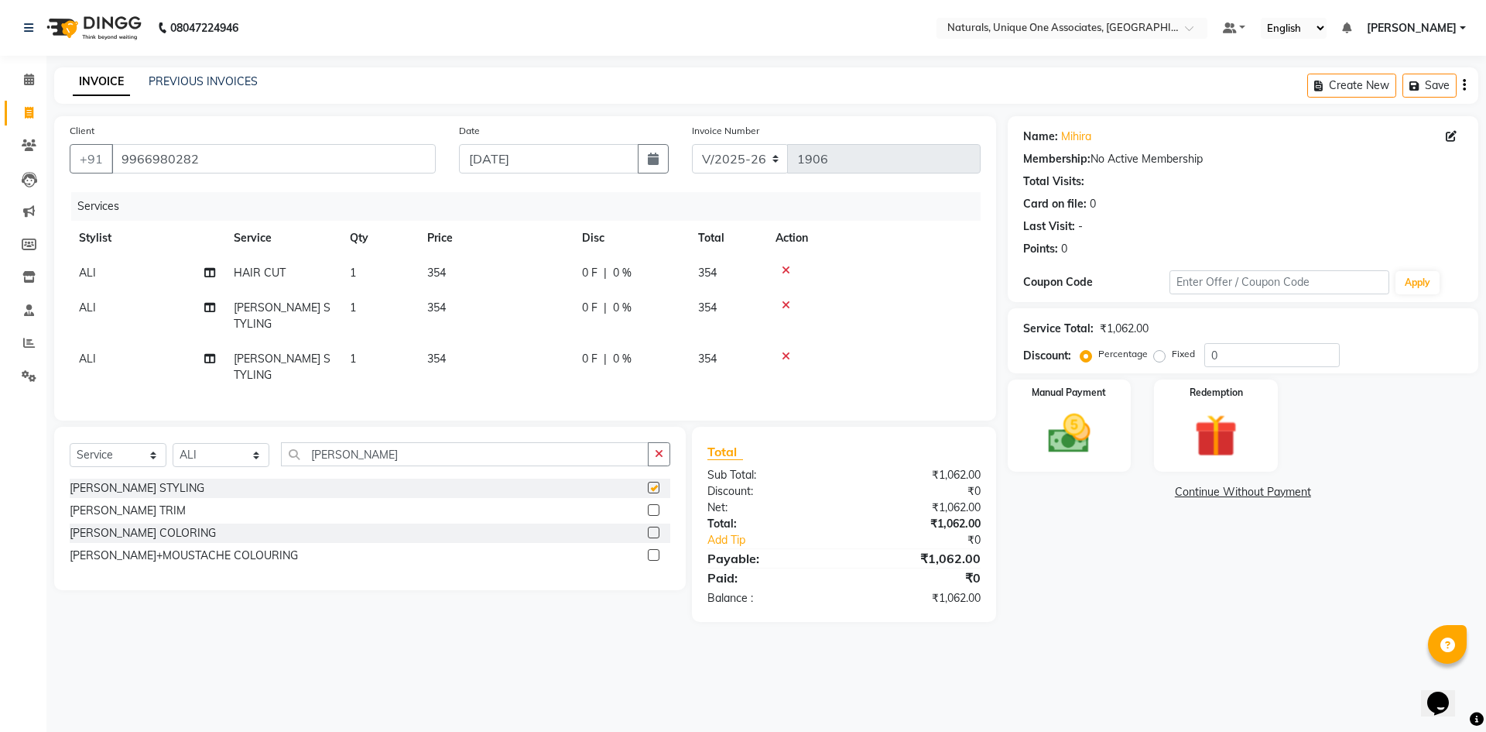
checkbox input "false"
click at [784, 351] on icon at bounding box center [786, 356] width 9 height 11
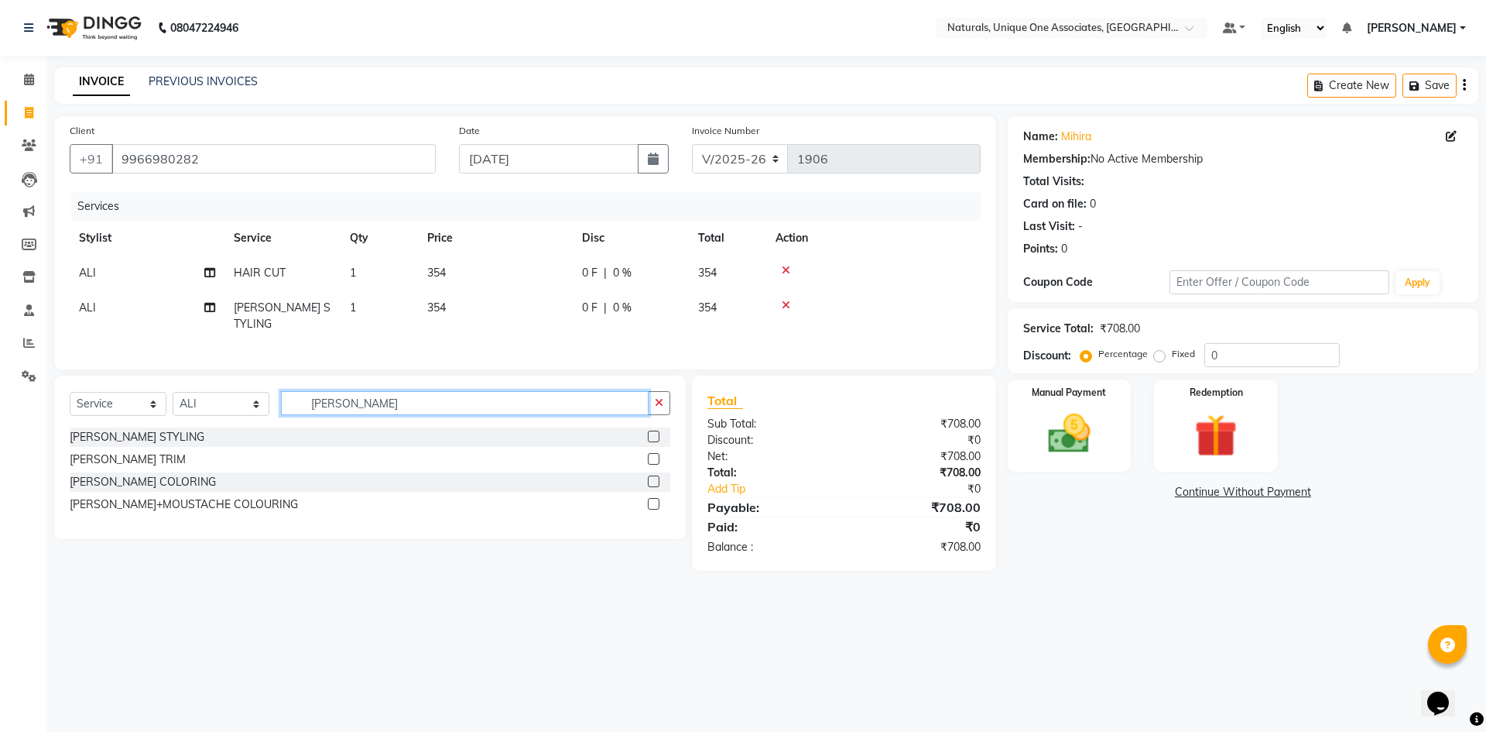
drag, startPoint x: 396, startPoint y: 403, endPoint x: 186, endPoint y: 377, distance: 211.4
click at [186, 377] on div "Select Service Product Membership Package Voucher Prepaid Gift Card Select Styl…" at bounding box center [370, 456] width 632 height 163
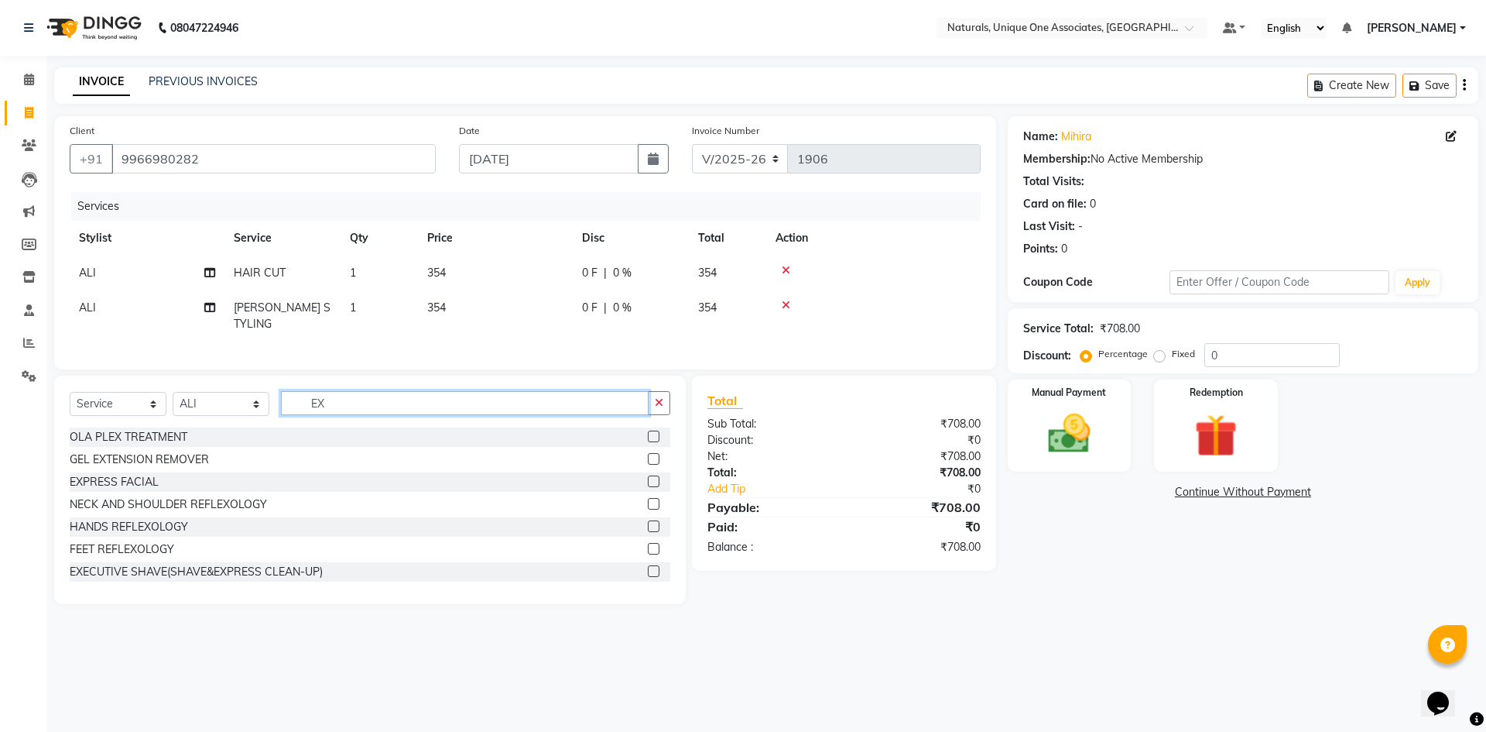
type input "EX"
click at [648, 472] on div at bounding box center [659, 481] width 22 height 19
click at [648, 477] on label at bounding box center [654, 481] width 12 height 12
click at [648, 477] on input "checkbox" at bounding box center [653, 482] width 10 height 10
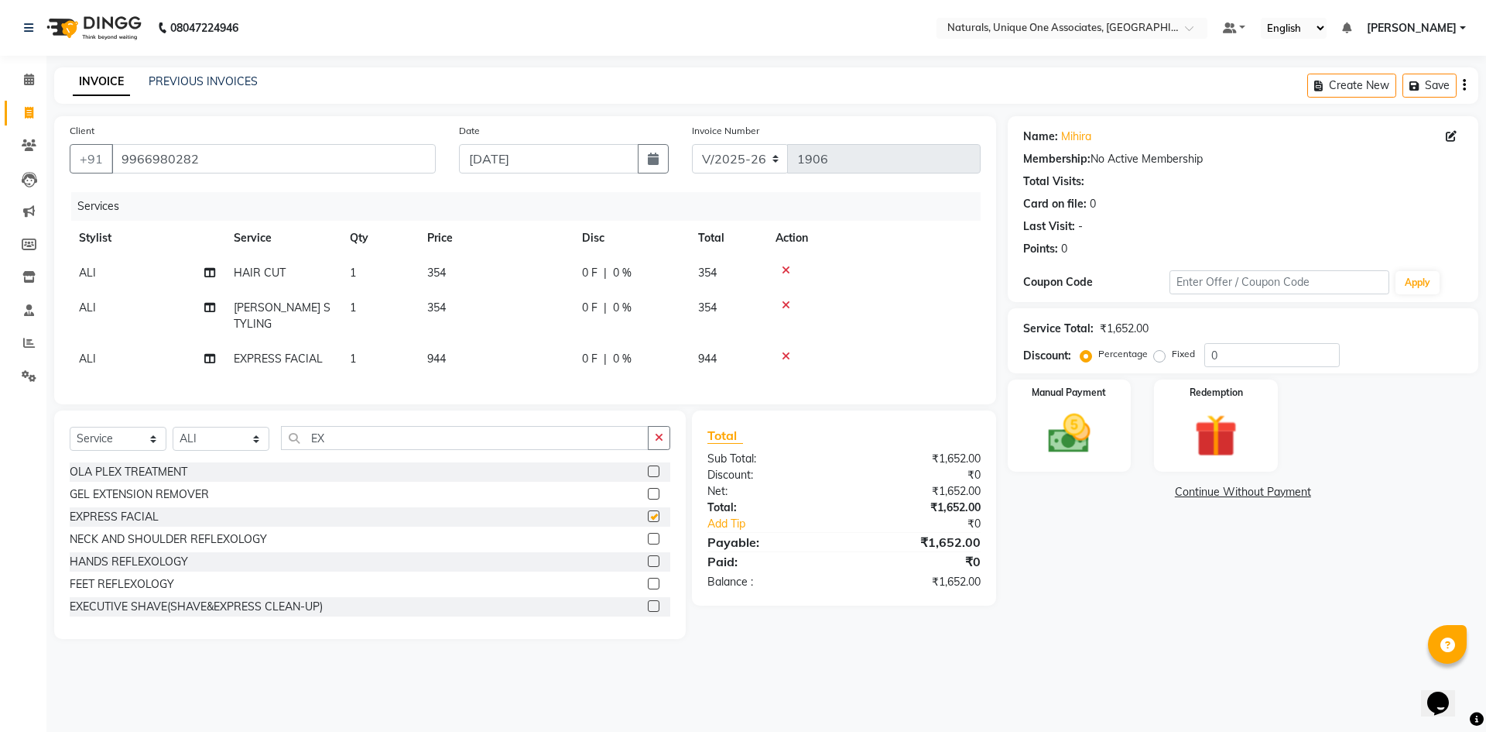
checkbox input "false"
click at [1077, 430] on img at bounding box center [1070, 433] width 72 height 51
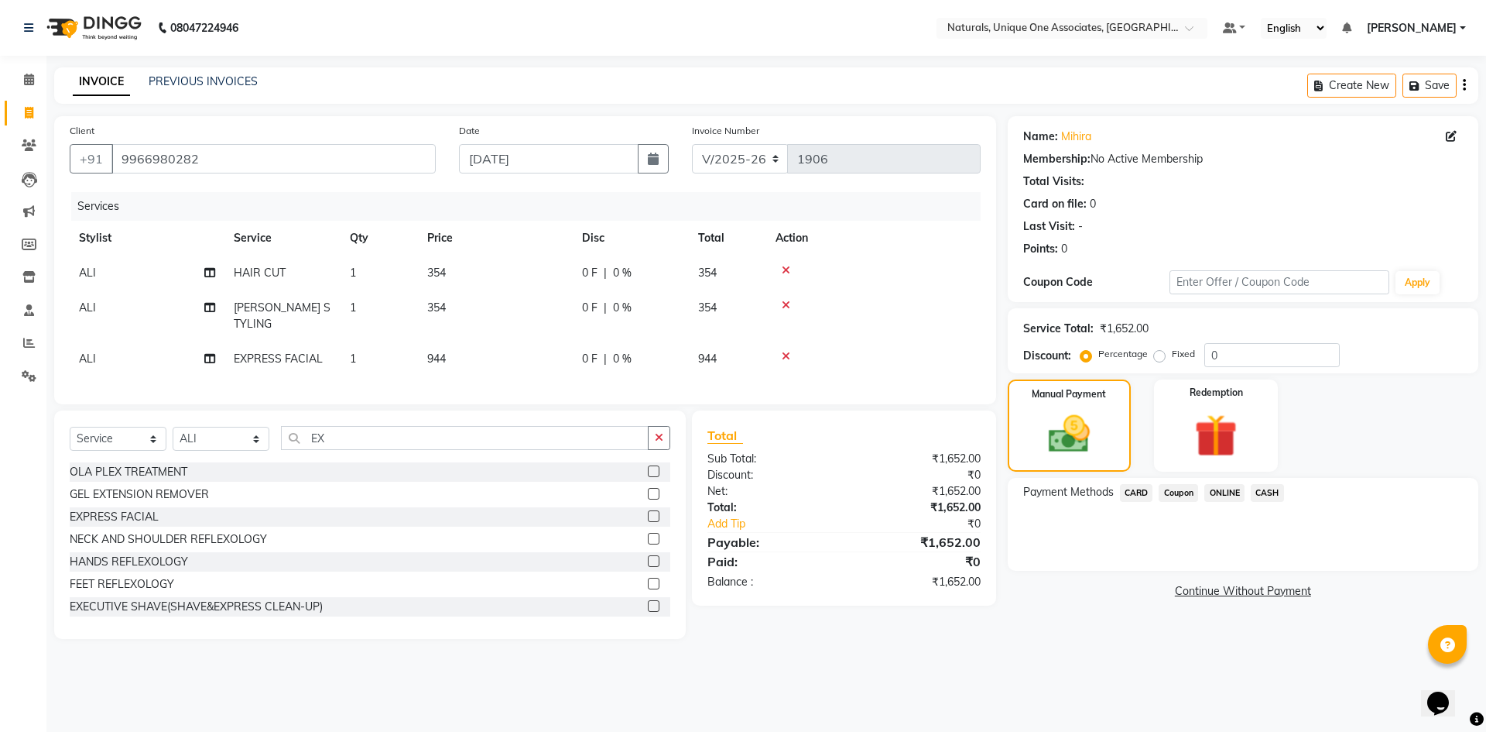
click at [1233, 497] on span "ONLINE" at bounding box center [1225, 493] width 40 height 18
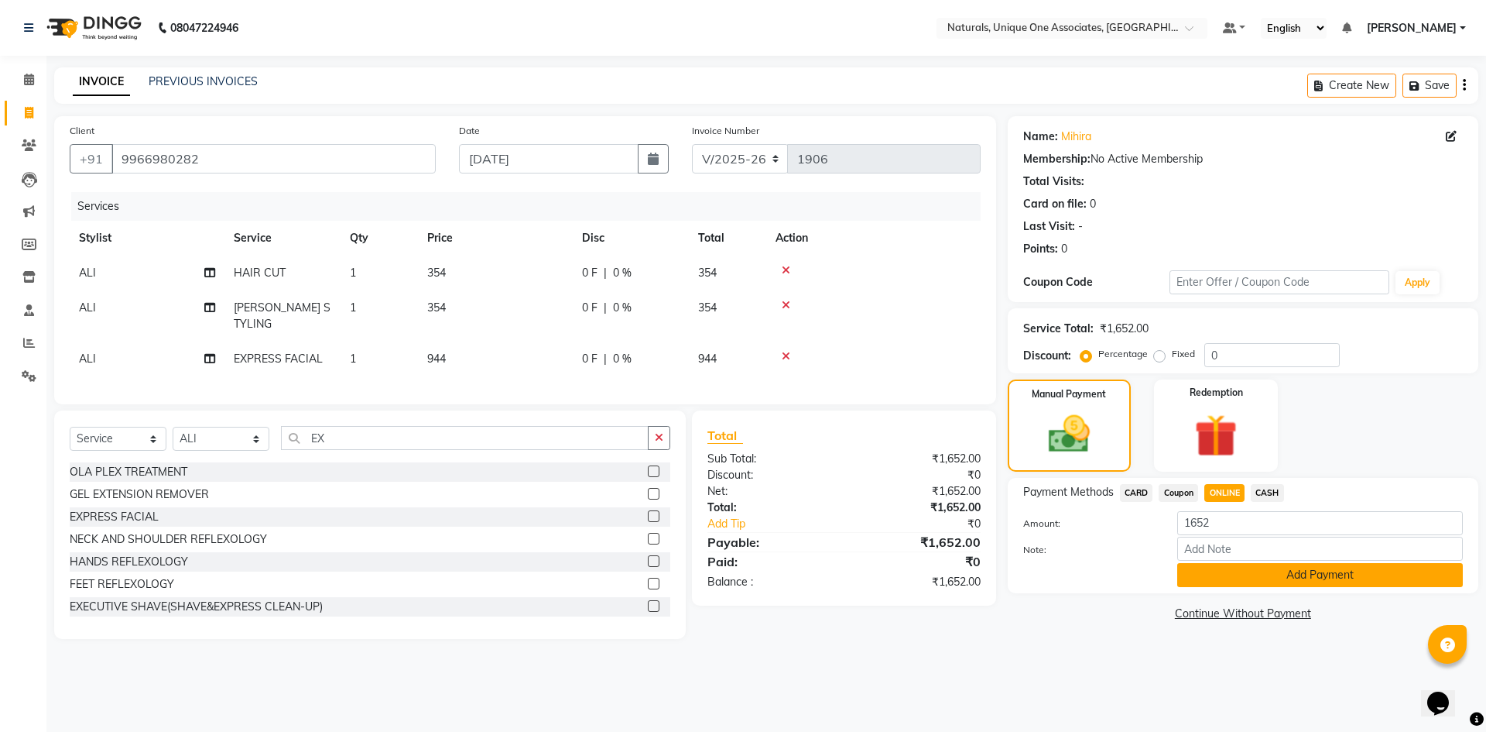
click at [1239, 571] on button "Add Payment" at bounding box center [1321, 575] width 286 height 24
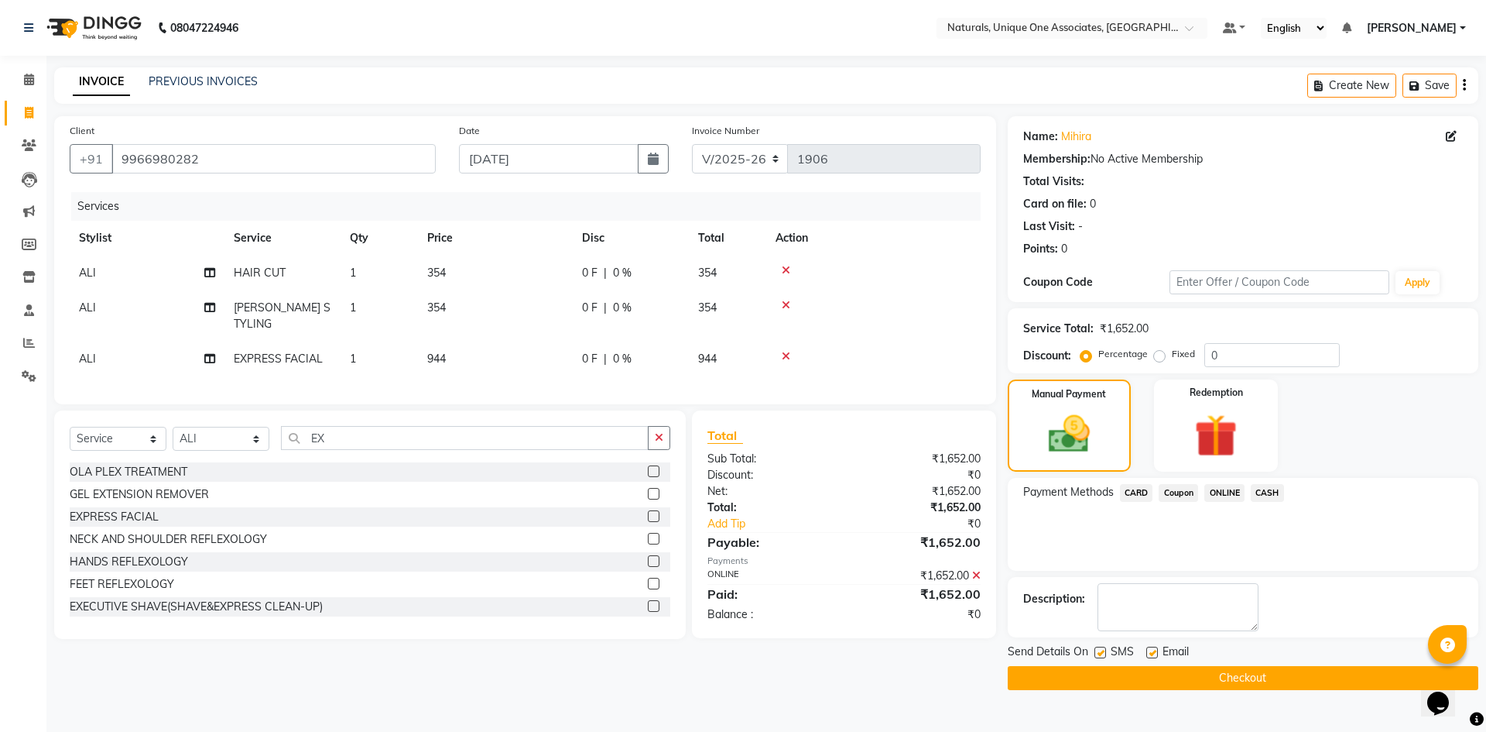
click at [1260, 667] on button "Checkout" at bounding box center [1243, 678] width 471 height 24
